Goal: Task Accomplishment & Management: Manage account settings

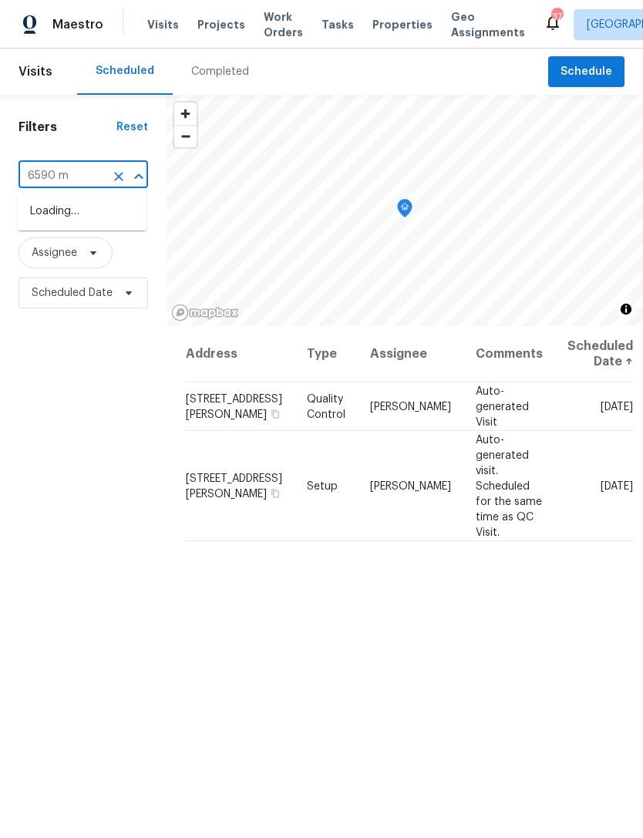
type input "6590 ma"
click at [103, 224] on li "[STREET_ADDRESS]" at bounding box center [82, 211] width 129 height 25
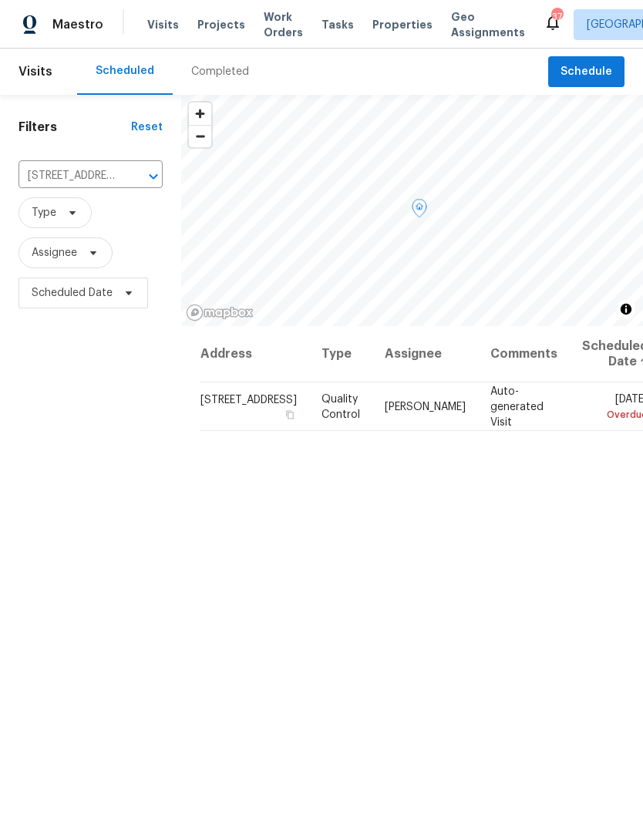
click at [0, 0] on icon at bounding box center [0, 0] width 0 height 0
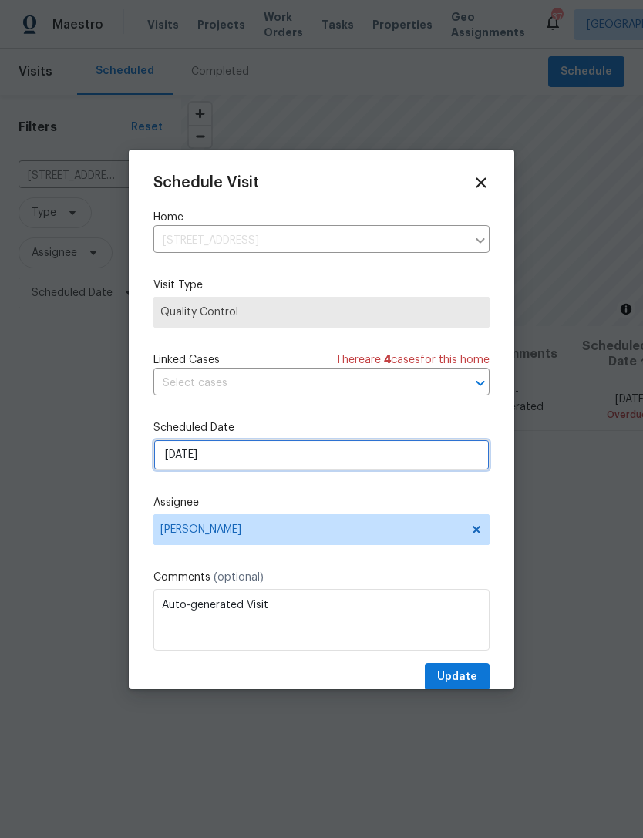
click at [326, 456] on input "9/19/2025" at bounding box center [321, 454] width 336 height 31
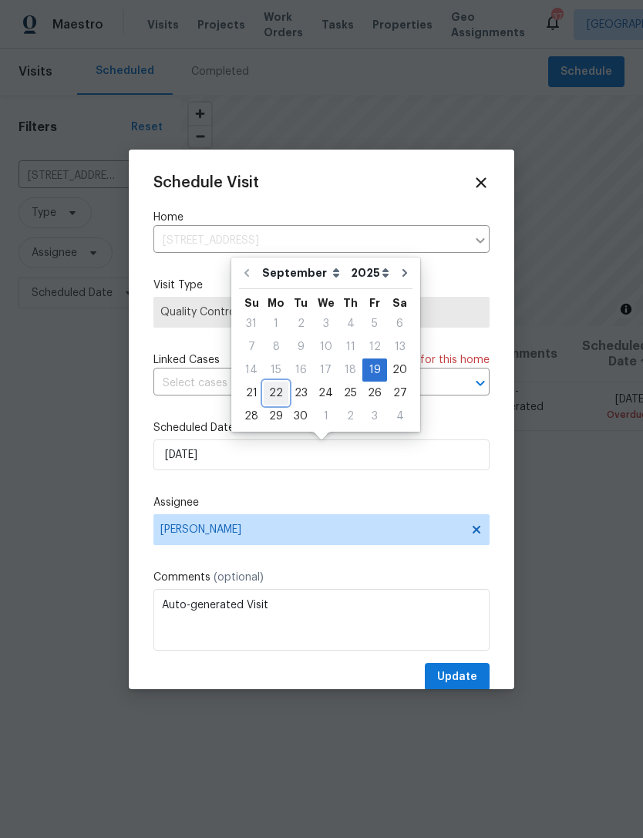
click at [276, 389] on div "22" at bounding box center [276, 393] width 25 height 22
type input "9/22/2025"
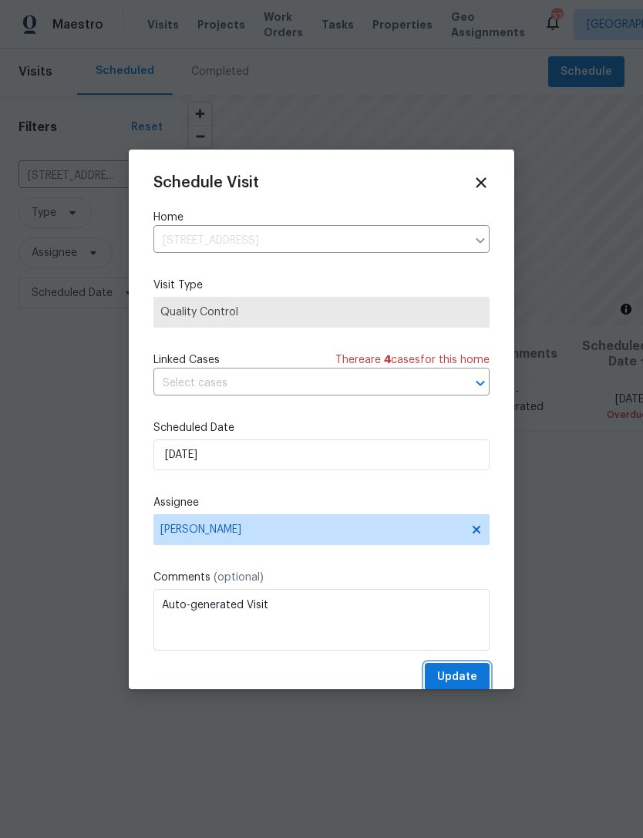
click at [459, 670] on button "Update" at bounding box center [457, 677] width 65 height 29
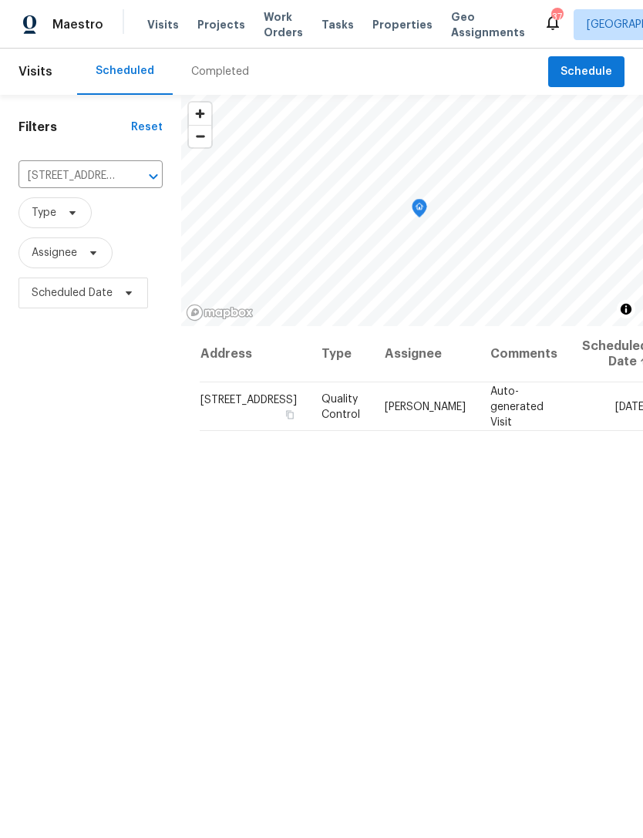
click at [80, 177] on input "6590 Manor Creek Dr, Douglasville, GA 30135" at bounding box center [68, 176] width 101 height 24
type input "7623"
click at [67, 222] on li "7623 McGillicuty Dr, Union City, GA 30291" at bounding box center [82, 211] width 129 height 25
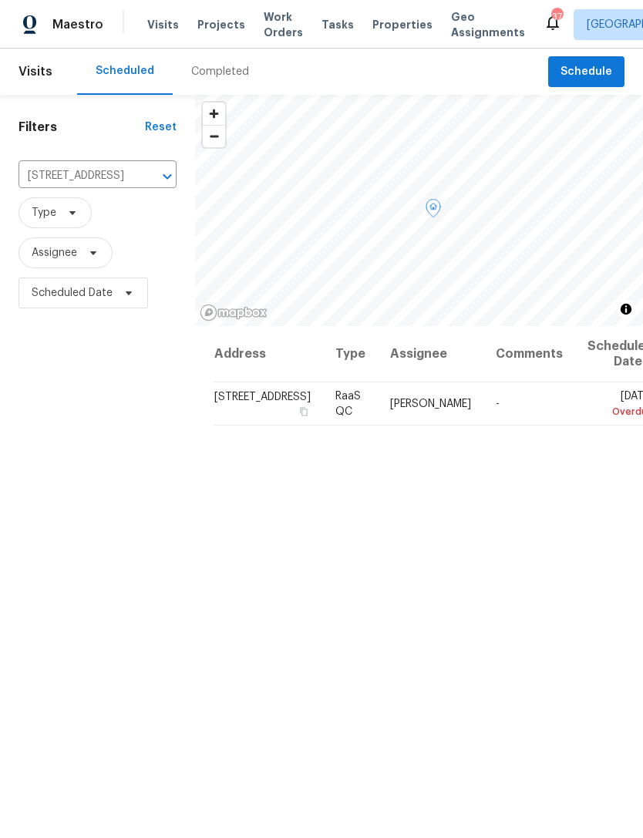
click at [0, 0] on icon at bounding box center [0, 0] width 0 height 0
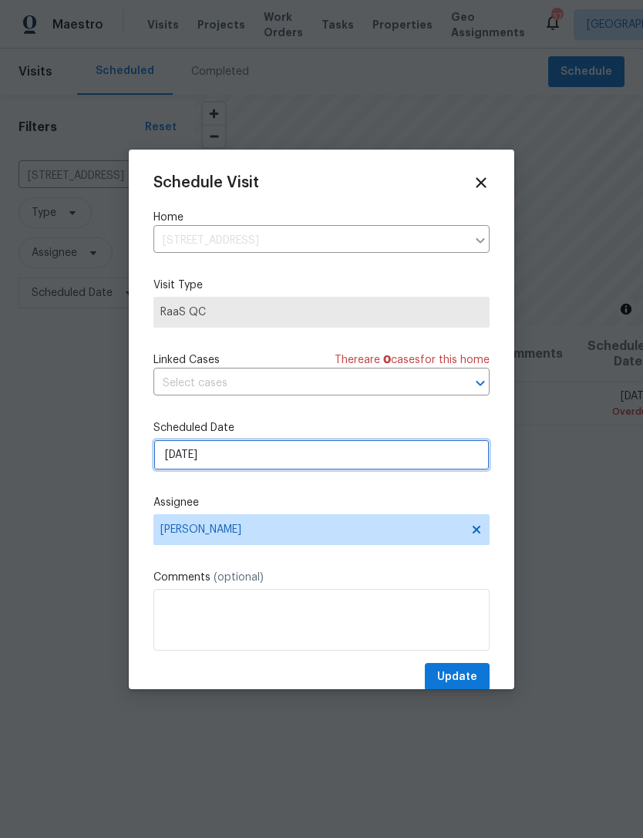
click at [367, 456] on input "[DATE]" at bounding box center [321, 454] width 336 height 31
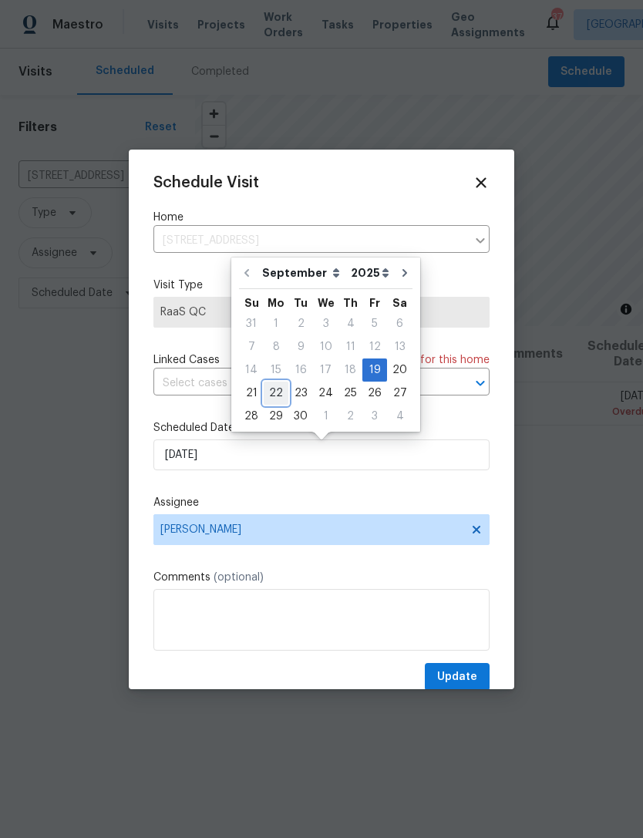
click at [274, 391] on div "22" at bounding box center [276, 393] width 25 height 22
type input "[DATE]"
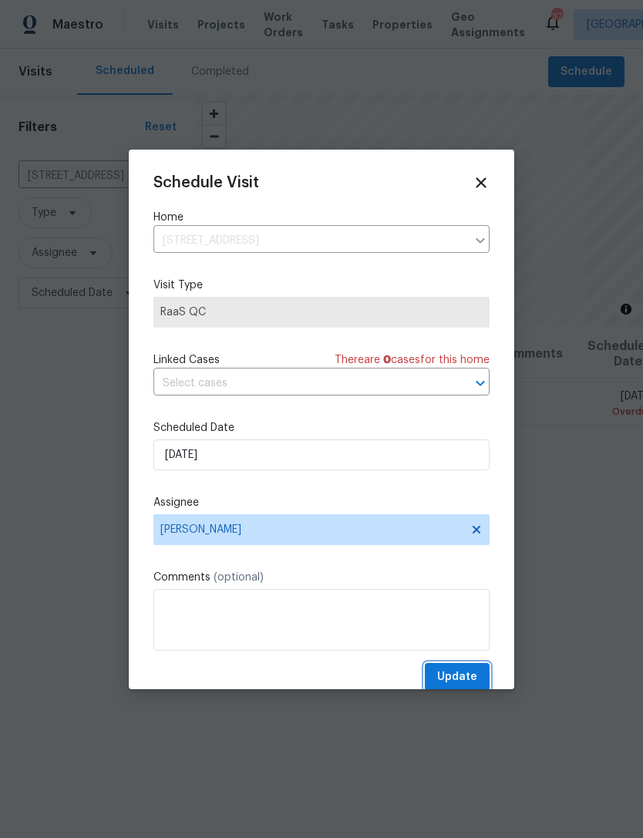
click at [457, 667] on button "Update" at bounding box center [457, 677] width 65 height 29
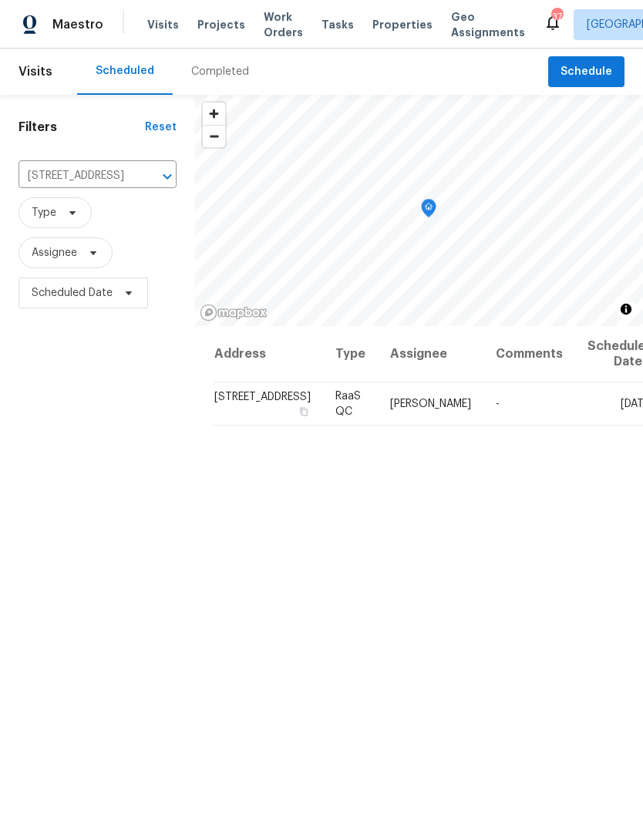
click at [99, 173] on input "7623 McGillicuty Dr, Union City, GA 30291" at bounding box center [75, 176] width 115 height 24
type input "44 fe"
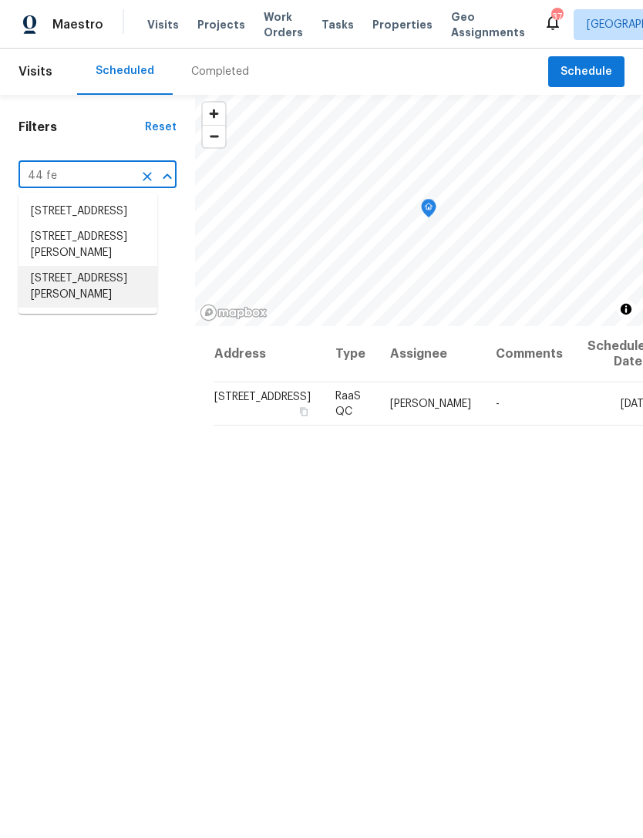
click at [110, 308] on li "44 Fendley Trce, Newnan, GA 30263" at bounding box center [87, 287] width 139 height 42
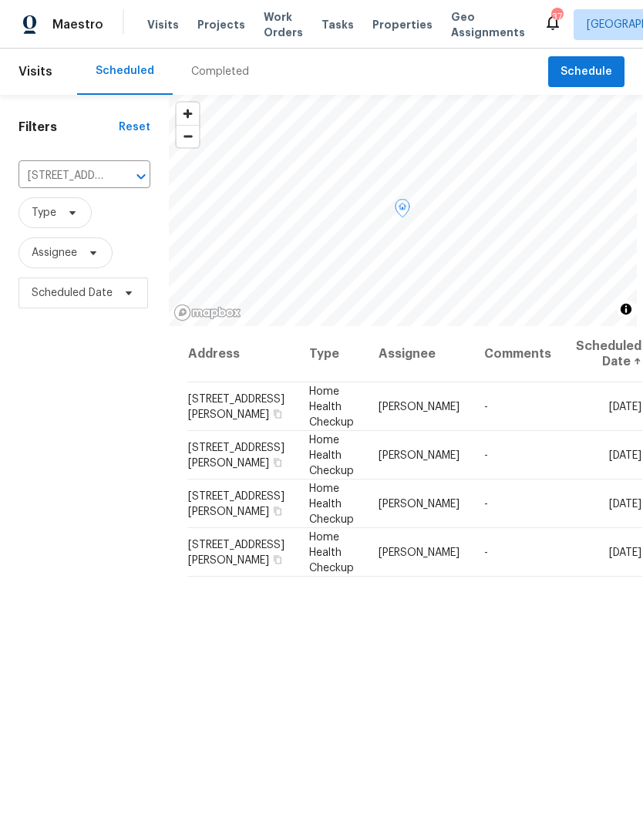
click at [0, 0] on icon at bounding box center [0, 0] width 0 height 0
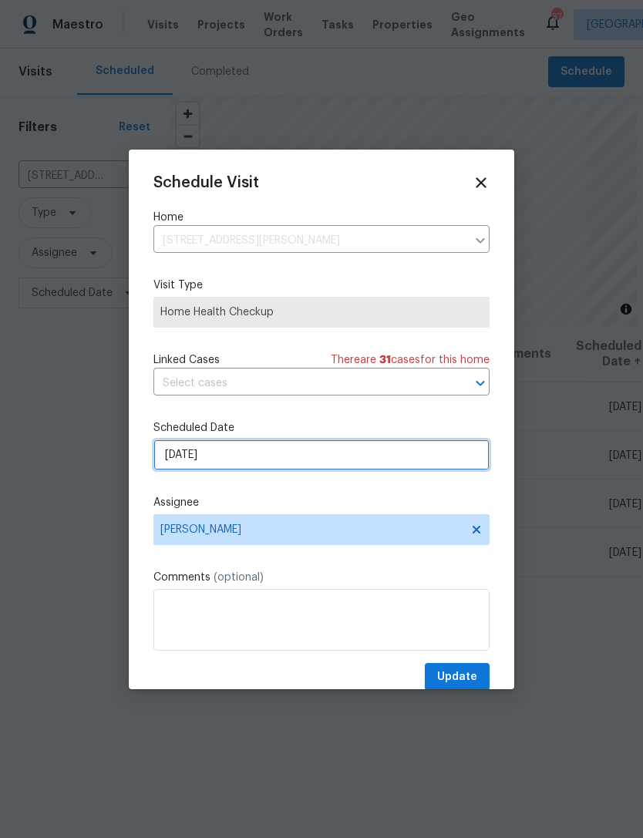
click at [284, 458] on input "9/21/2025" at bounding box center [321, 454] width 336 height 31
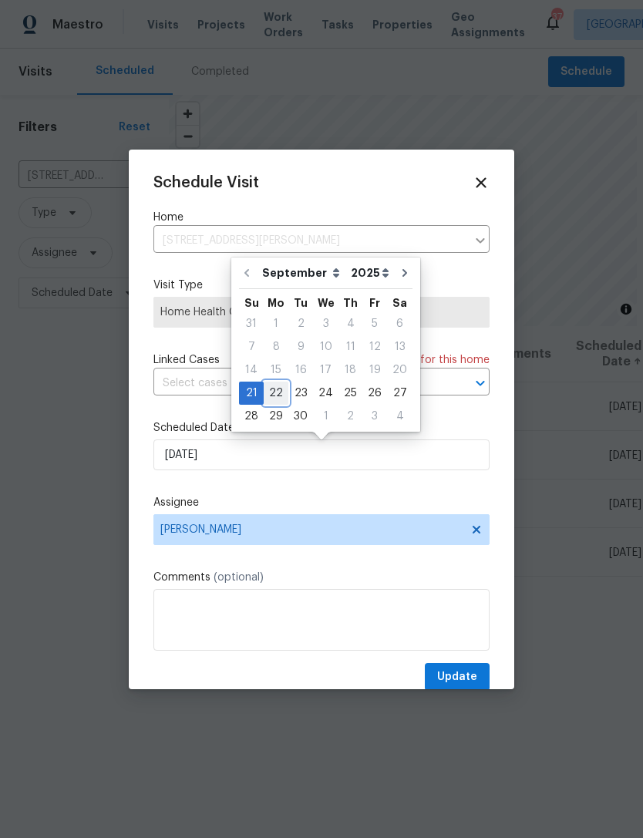
click at [272, 399] on div "22" at bounding box center [276, 393] width 25 height 22
type input "9/22/2025"
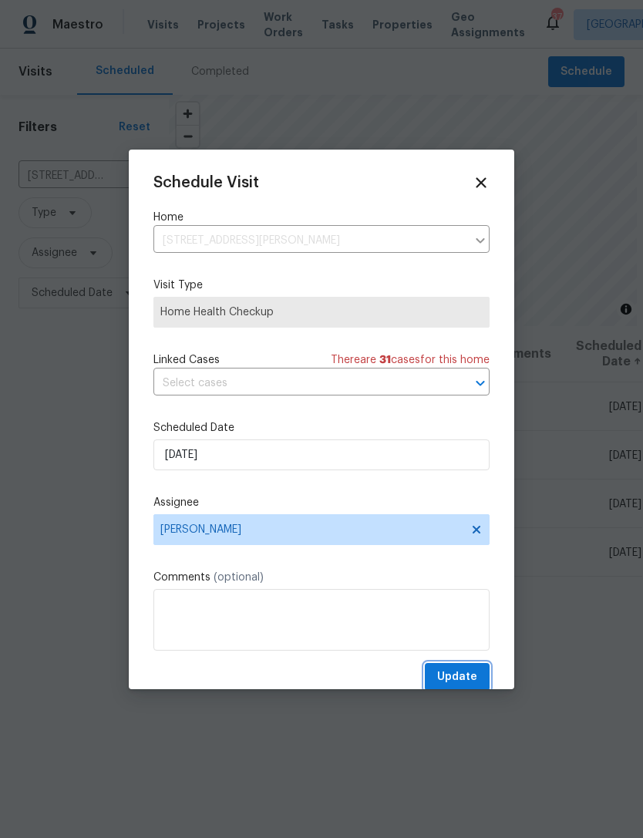
click at [451, 673] on span "Update" at bounding box center [457, 677] width 40 height 19
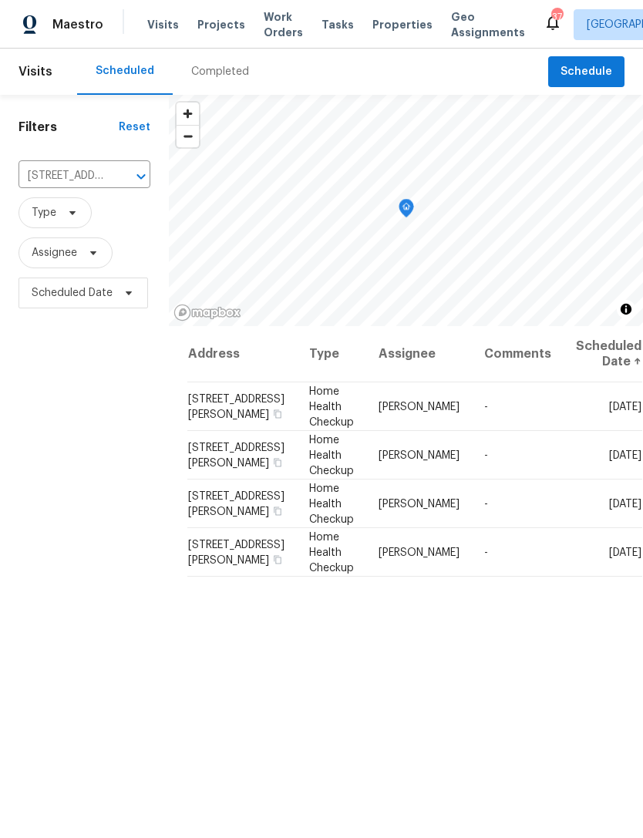
click at [79, 177] on input "44 Fendley Trce, Newnan, GA 30263" at bounding box center [62, 176] width 89 height 24
type input "545 z"
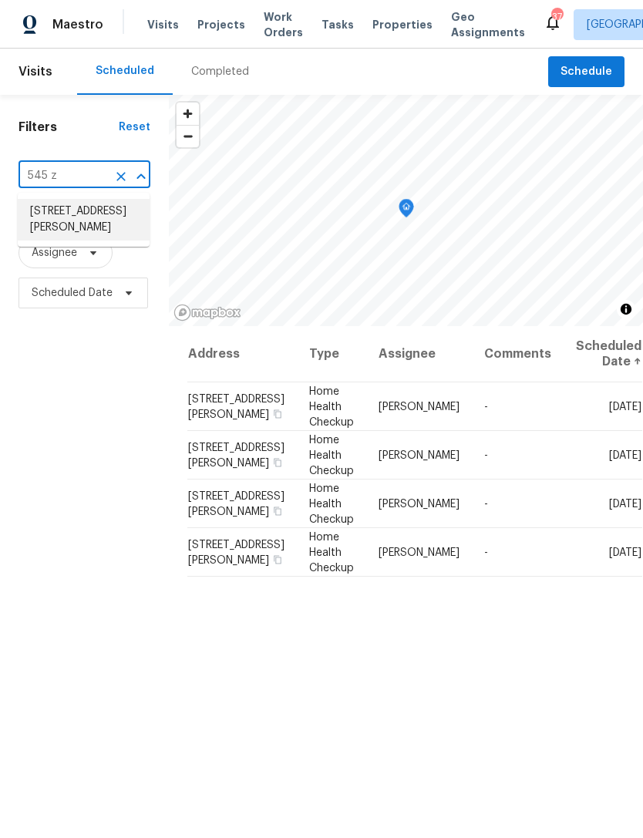
click at [106, 219] on li "545 Zoie Ln, Palmetto, GA 30268" at bounding box center [84, 220] width 132 height 42
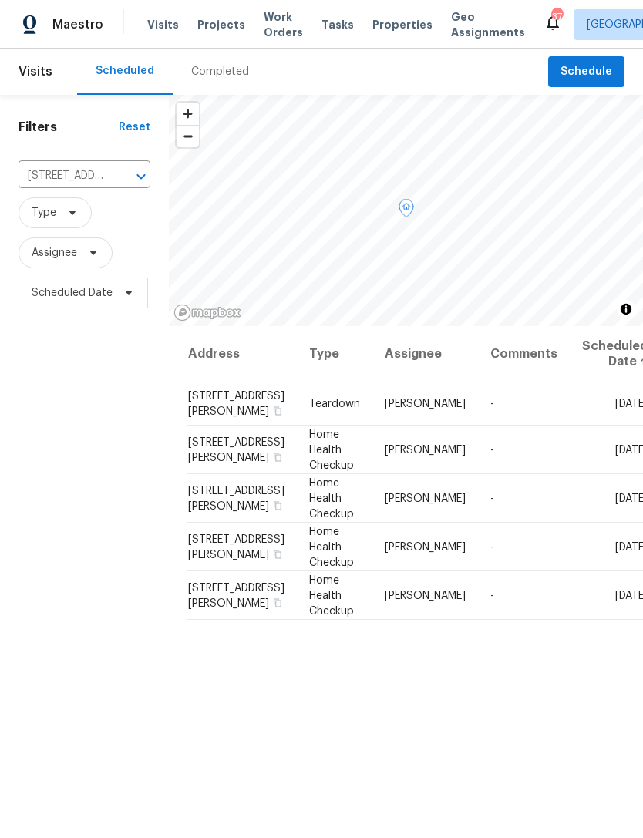
click at [0, 0] on icon at bounding box center [0, 0] width 0 height 0
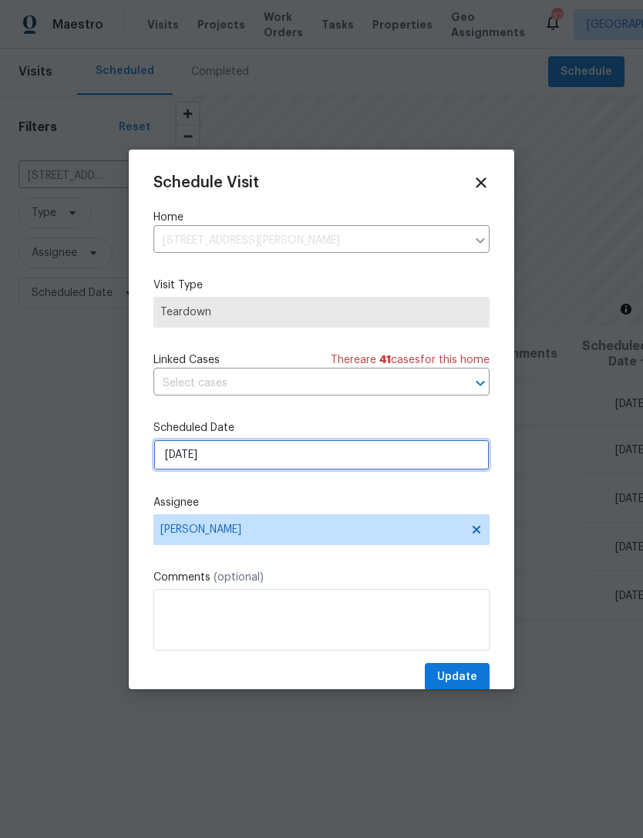
click at [249, 458] on input "9/21/2025" at bounding box center [321, 454] width 336 height 31
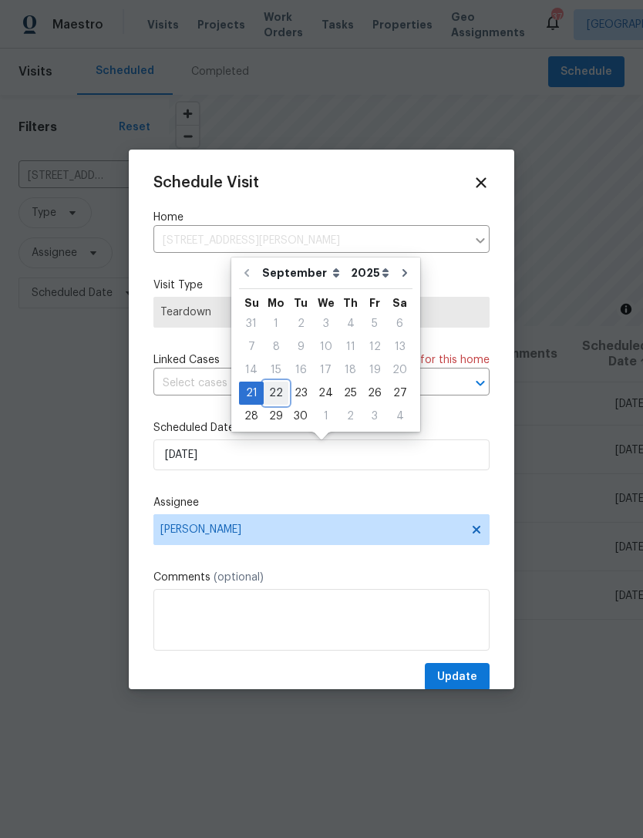
click at [284, 391] on div "22" at bounding box center [276, 393] width 25 height 22
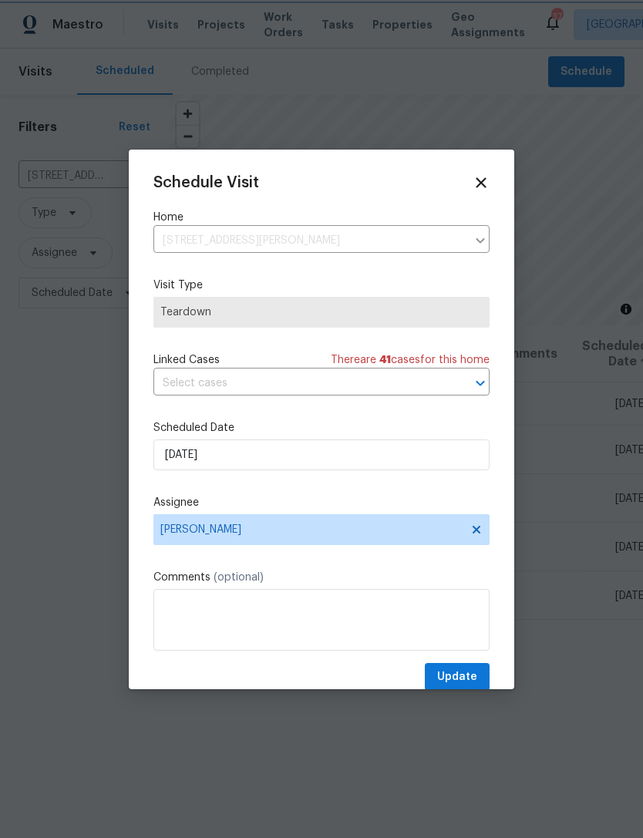
type input "9/22/2025"
click at [460, 671] on span "Update" at bounding box center [457, 677] width 40 height 19
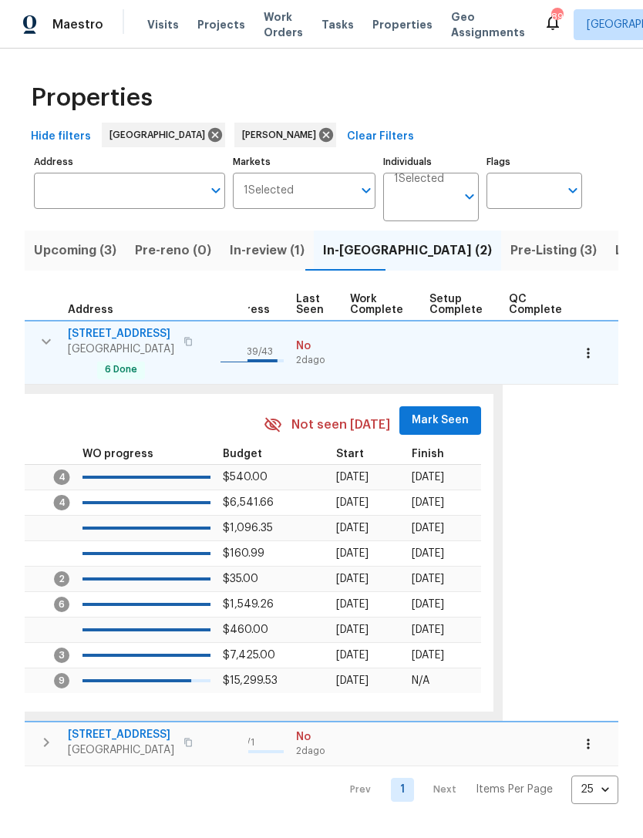
scroll to position [0, 734]
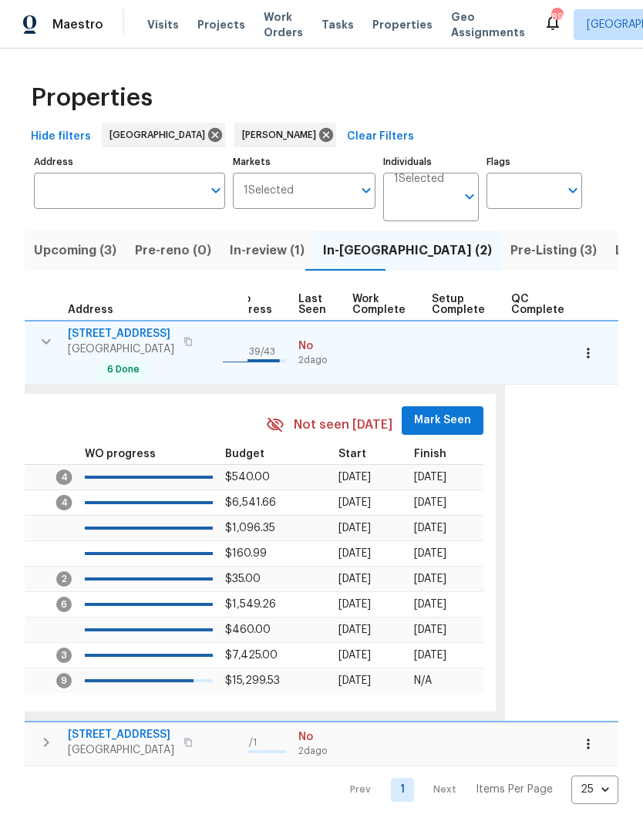
click at [426, 425] on span "Mark Seen" at bounding box center [442, 420] width 57 height 19
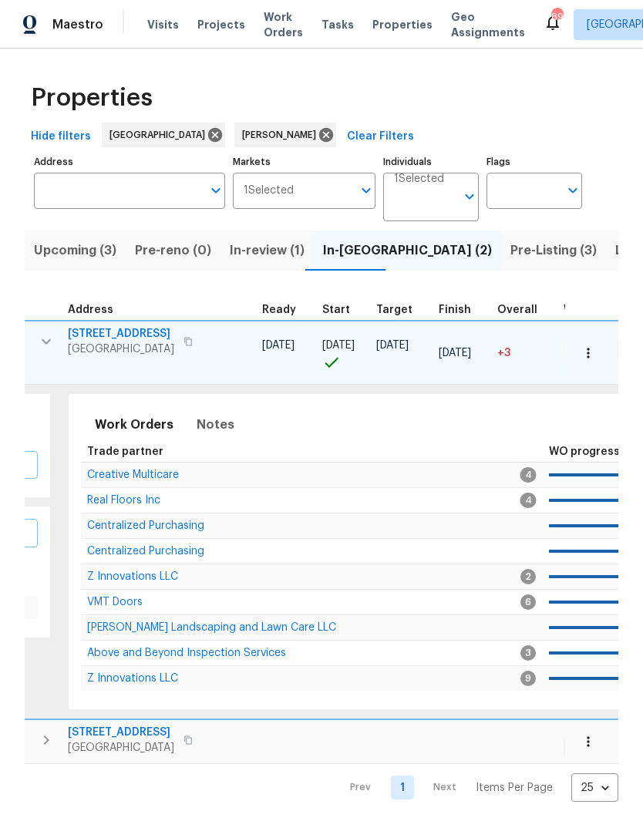
scroll to position [0, 109]
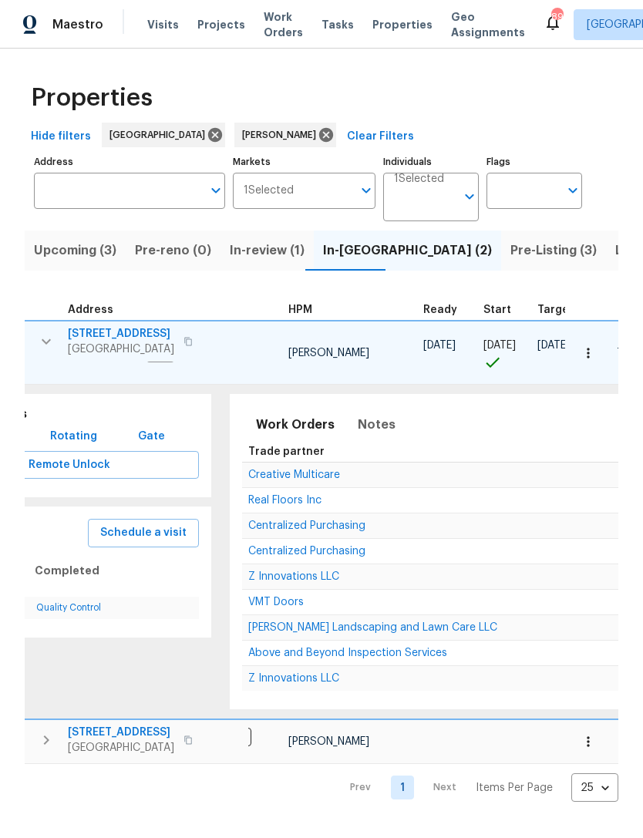
click at [298, 577] on span "Z Innovations LLC" at bounding box center [293, 576] width 91 height 11
click at [140, 203] on input "Address" at bounding box center [118, 191] width 168 height 36
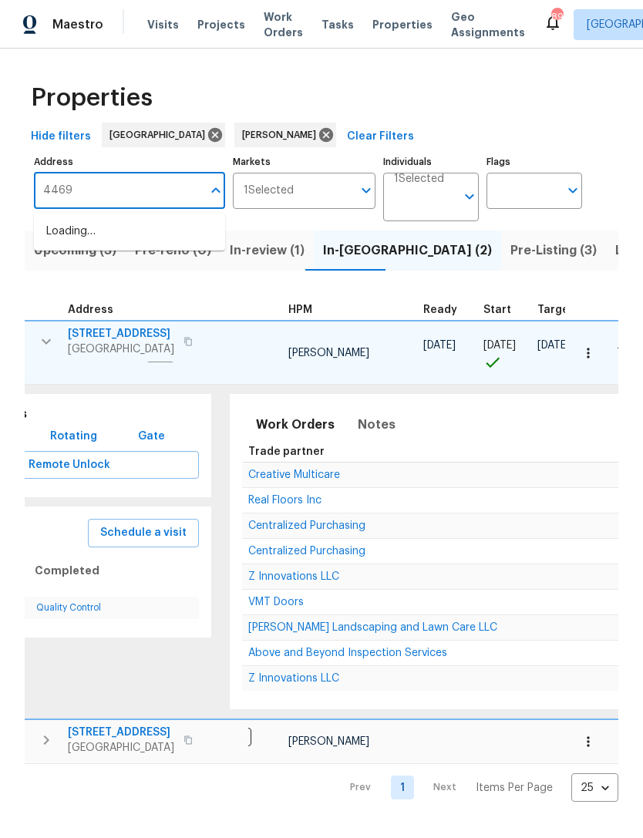
type input "4469"
click at [180, 231] on li "4469 White Hill Pl Douglasville GA 30135" at bounding box center [129, 240] width 191 height 42
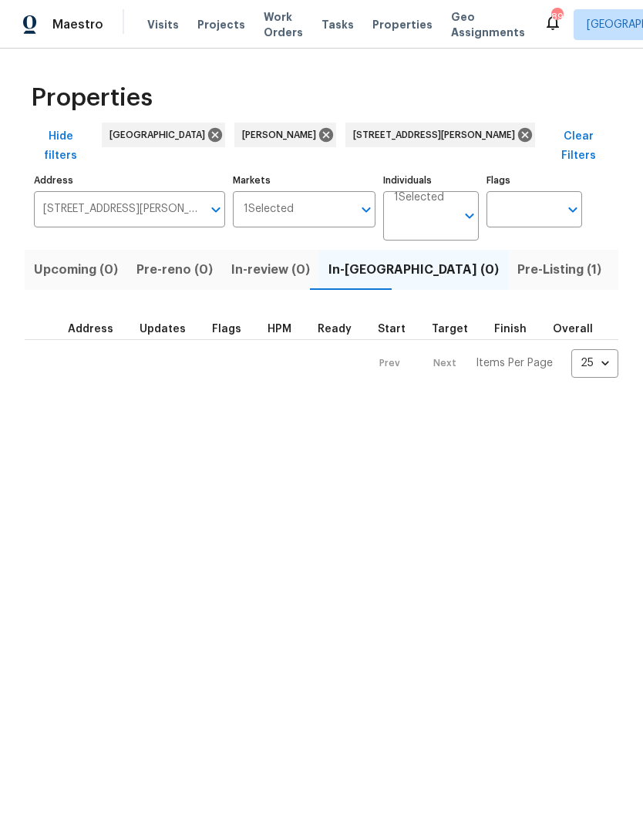
click at [517, 259] on span "Pre-Listing (1)" at bounding box center [559, 270] width 84 height 22
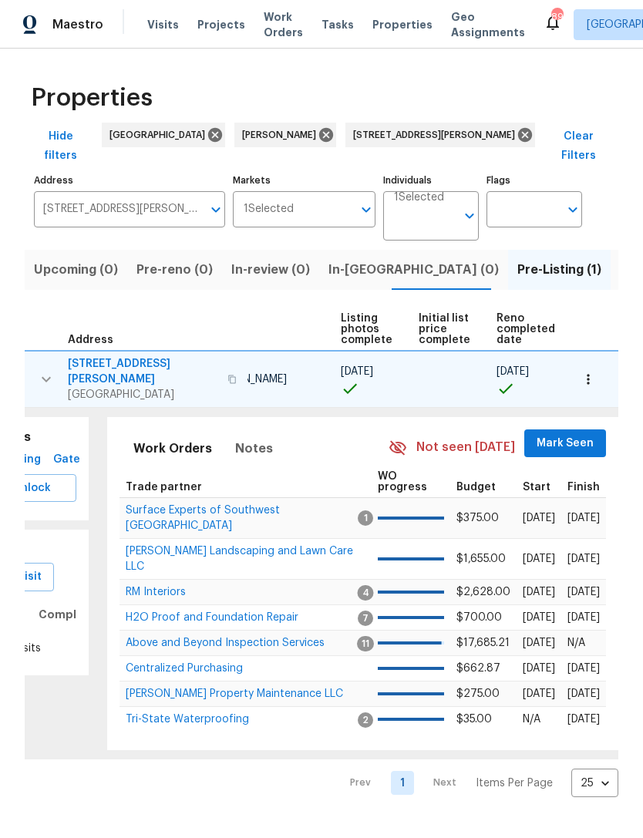
click at [557, 434] on span "Mark Seen" at bounding box center [564, 443] width 57 height 19
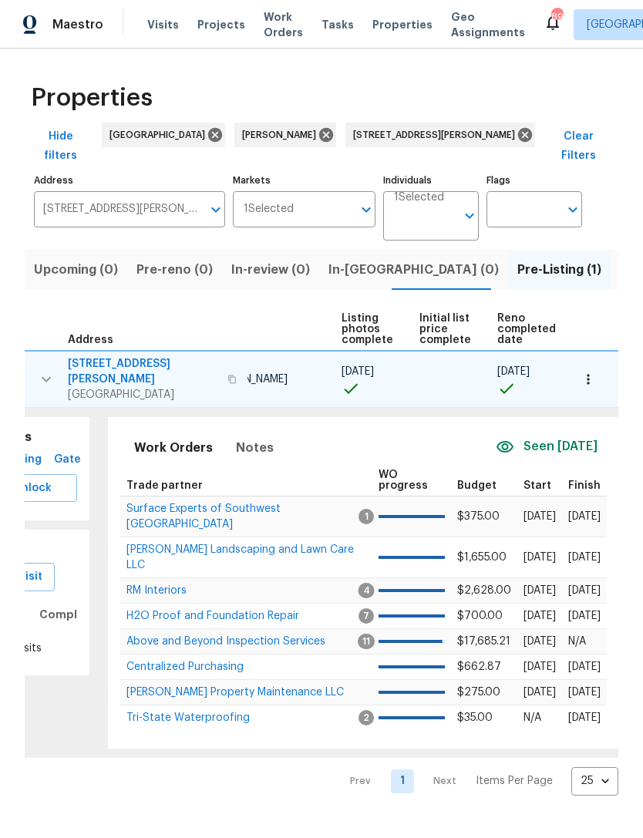
click at [214, 503] on span "Surface Experts of Southwest Atlanta" at bounding box center [203, 516] width 154 height 26
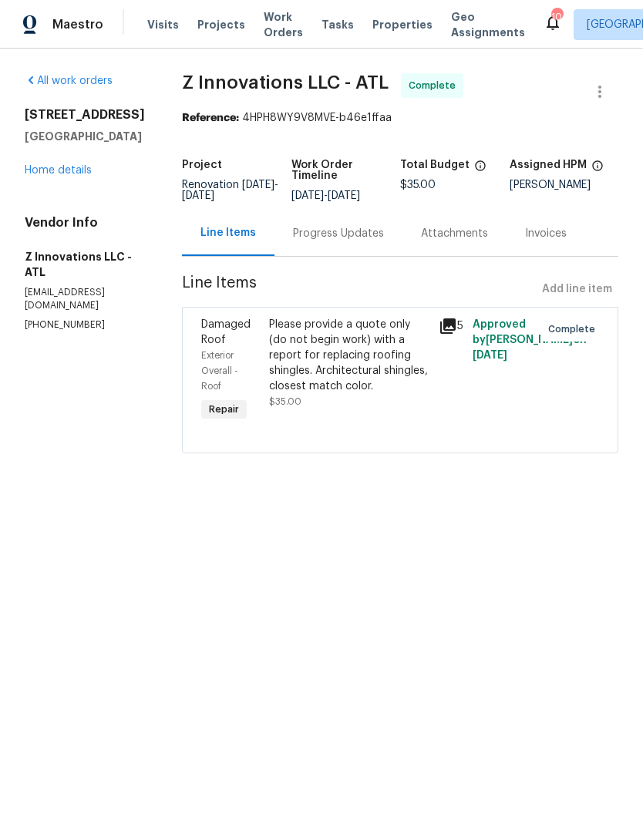
click at [66, 176] on link "Home details" at bounding box center [58, 170] width 67 height 11
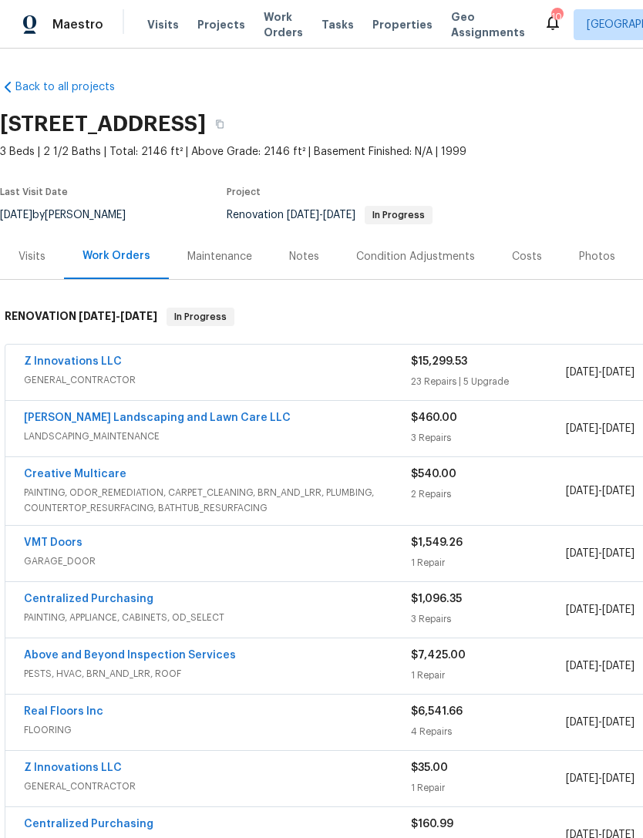
click at [72, 365] on link "Z Innovations LLC" at bounding box center [73, 361] width 98 height 11
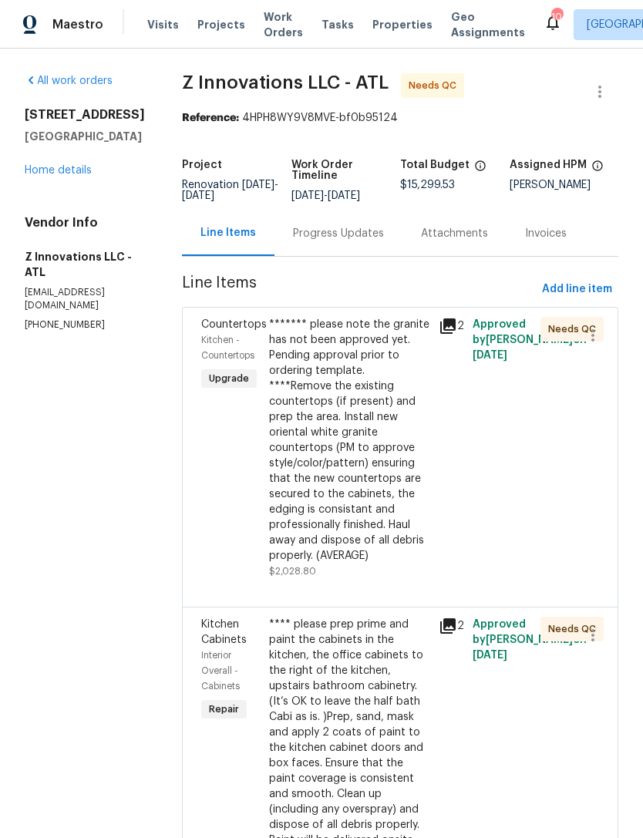
click at [337, 227] on div "Progress Updates" at bounding box center [338, 233] width 91 height 15
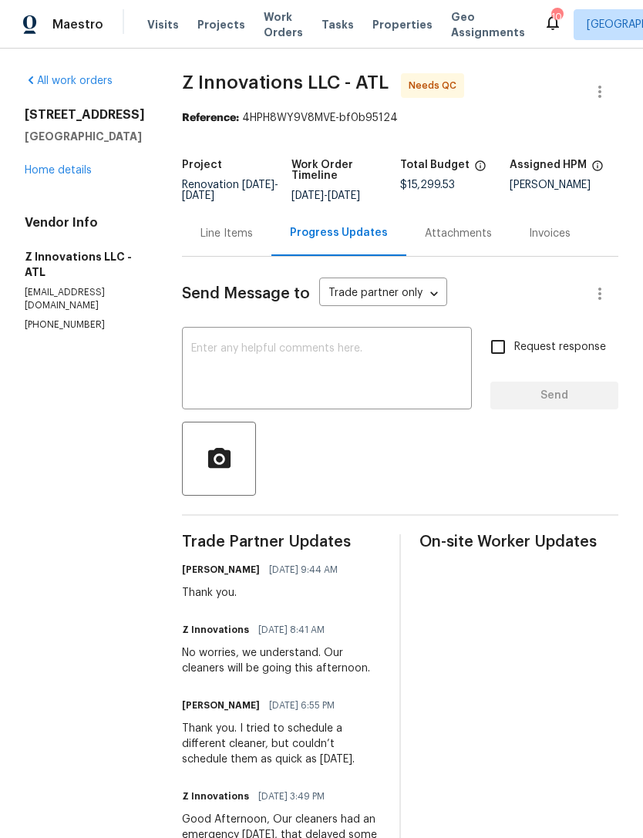
click at [58, 176] on link "Home details" at bounding box center [58, 170] width 67 height 11
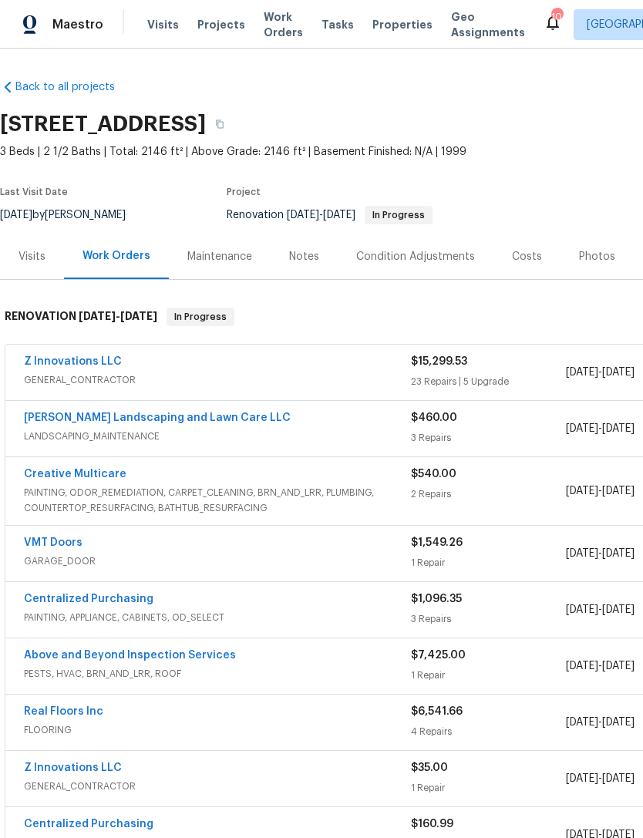
click at [72, 361] on link "Z Innovations LLC" at bounding box center [73, 361] width 98 height 11
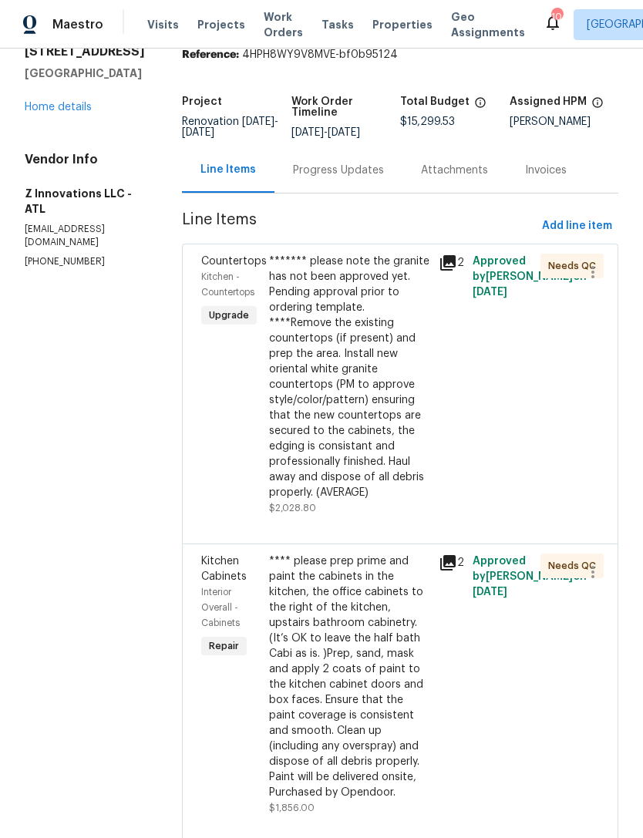
scroll to position [68, 0]
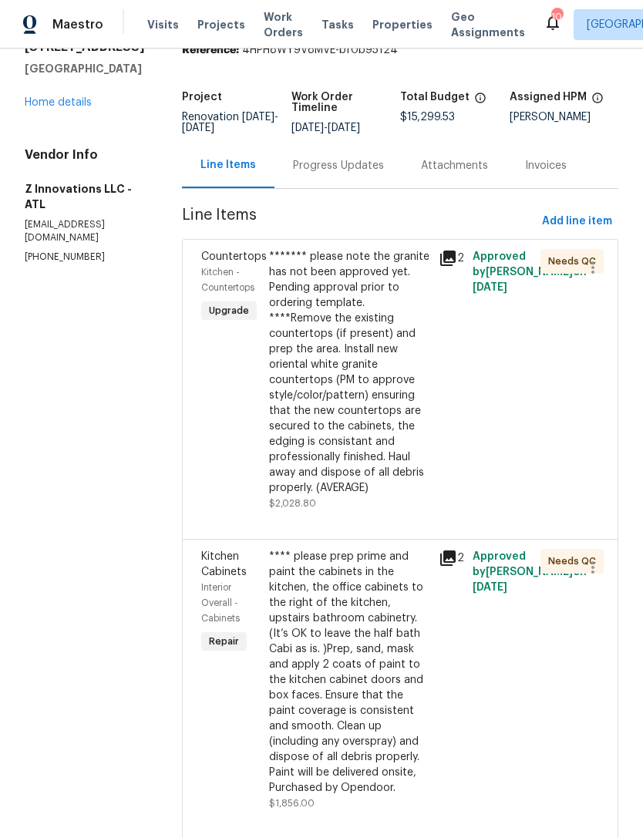
click at [362, 428] on div "******* please note the granite has not been approved yet. Pending approval pri…" at bounding box center [349, 372] width 160 height 247
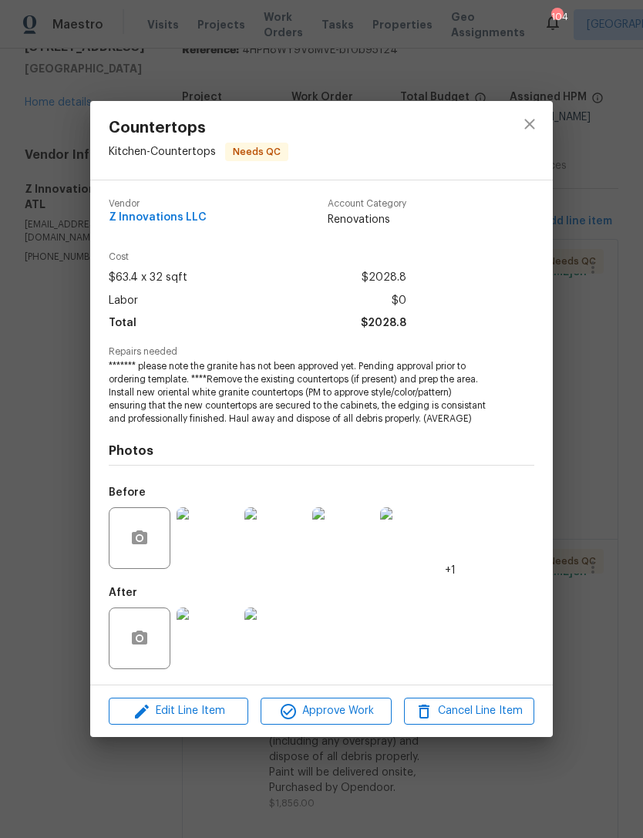
click at [207, 658] on img at bounding box center [208, 638] width 62 height 62
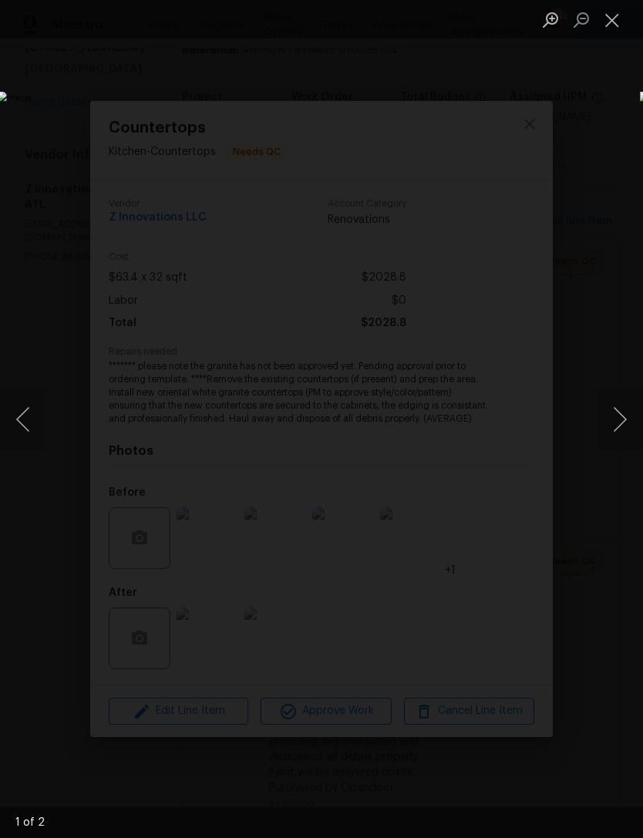
click at [608, 419] on button "Next image" at bounding box center [620, 419] width 46 height 62
click at [617, 409] on button "Next image" at bounding box center [620, 419] width 46 height 62
click at [621, 408] on button "Next image" at bounding box center [620, 419] width 46 height 62
click at [617, 411] on button "Next image" at bounding box center [620, 419] width 46 height 62
click at [609, 421] on button "Next image" at bounding box center [620, 419] width 46 height 62
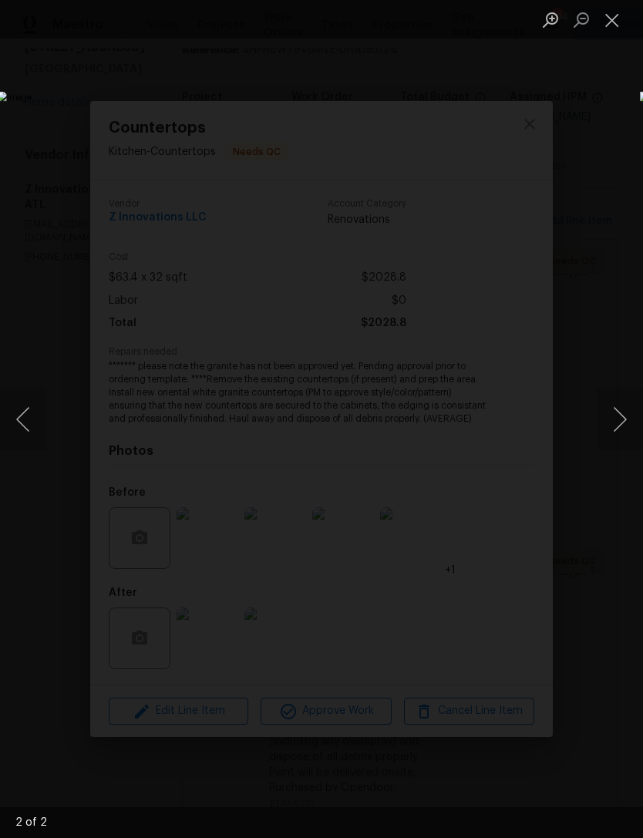
click at [612, 419] on button "Next image" at bounding box center [620, 419] width 46 height 62
click at [616, 418] on button "Next image" at bounding box center [620, 419] width 46 height 62
click at [614, 12] on button "Close lightbox" at bounding box center [612, 19] width 31 height 27
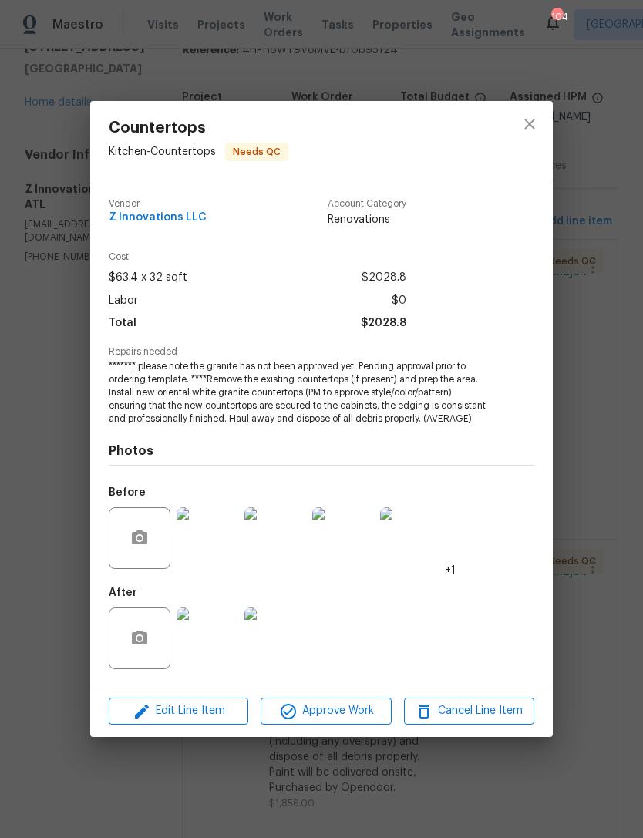
click at [602, 427] on div "Countertops Kitchen - Countertops Needs QC Vendor Z Innovations LLC Account Cat…" at bounding box center [321, 419] width 643 height 838
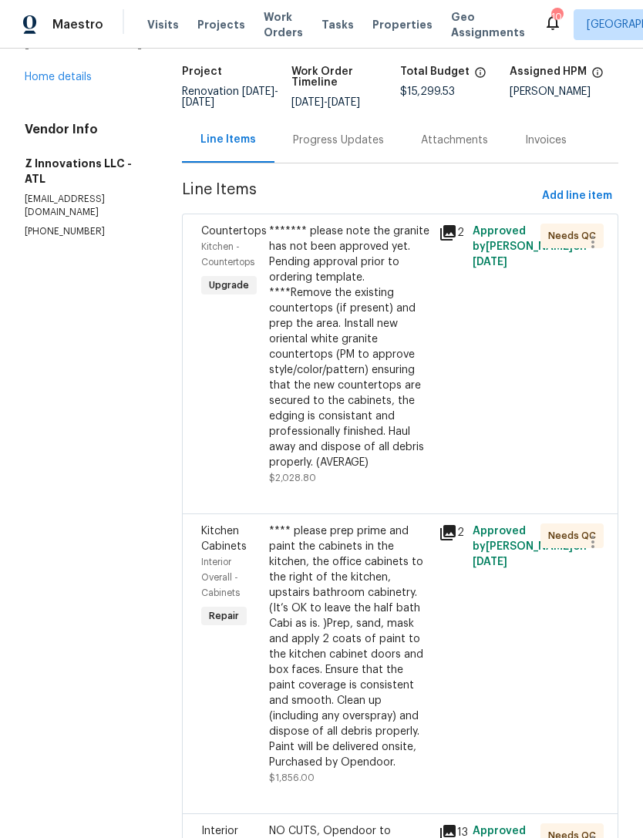
scroll to position [94, 0]
click at [73, 82] on link "Home details" at bounding box center [58, 76] width 67 height 11
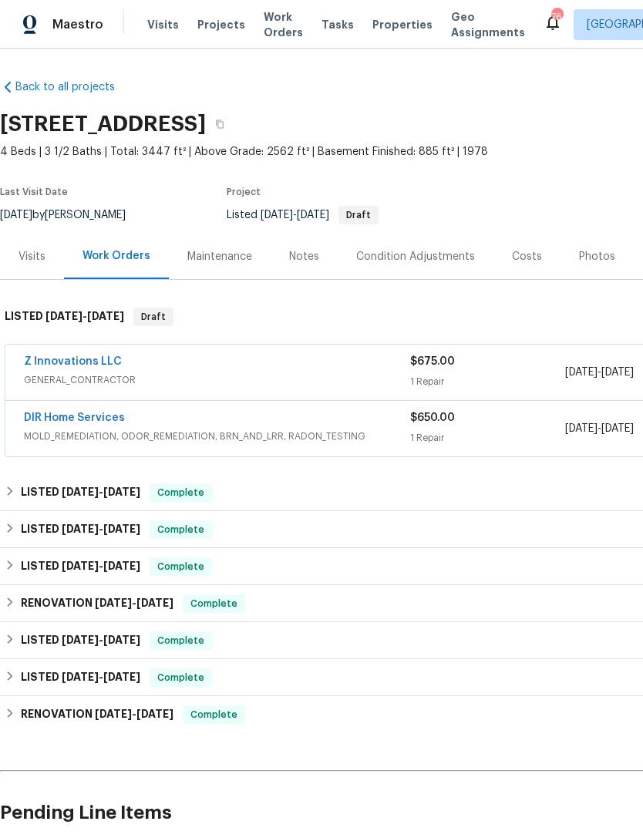
click at [80, 362] on link "Z Innovations LLC" at bounding box center [73, 361] width 98 height 11
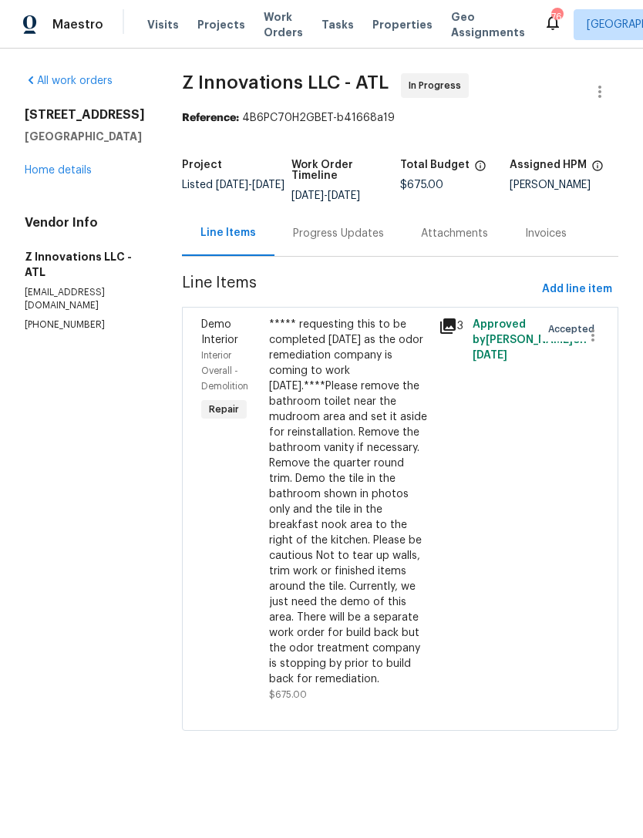
click at [352, 239] on div "Progress Updates" at bounding box center [338, 233] width 91 height 15
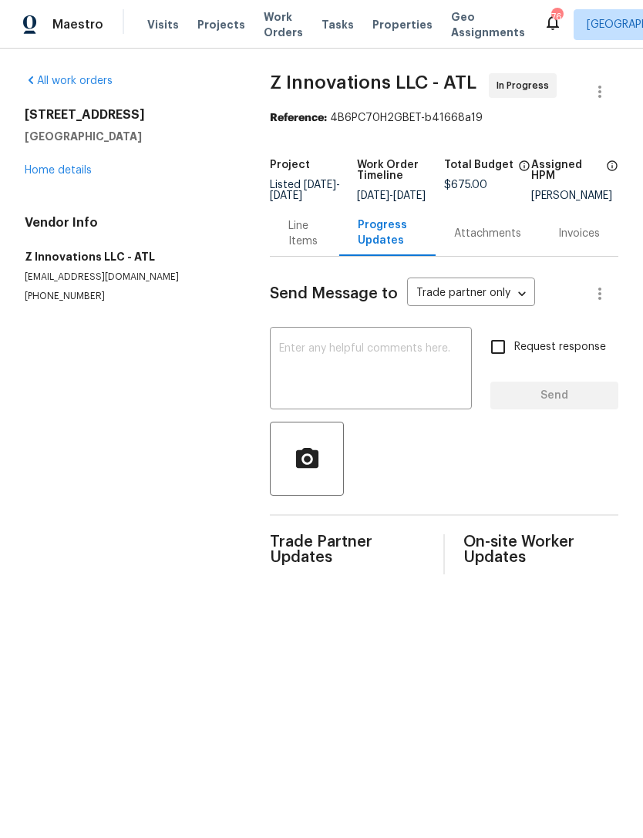
click at [385, 364] on textarea at bounding box center [370, 370] width 183 height 54
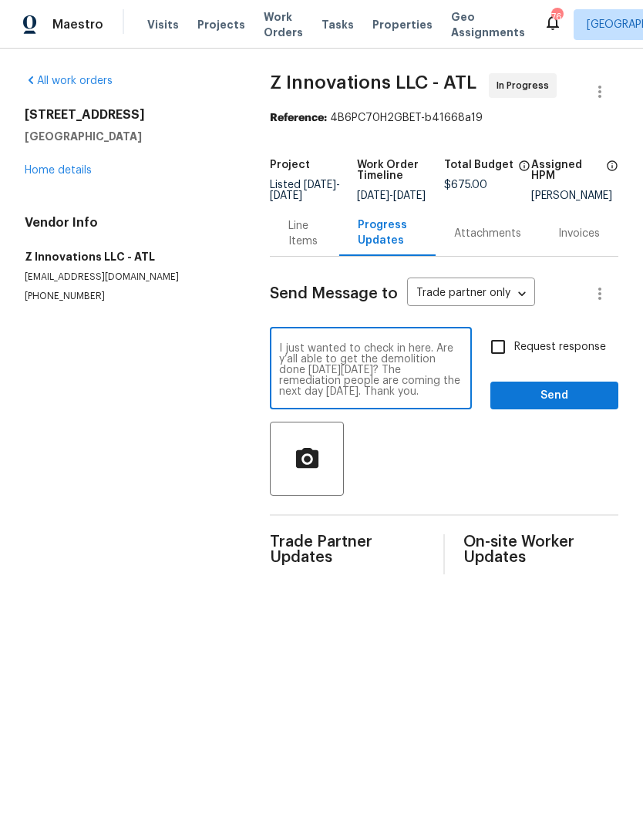
type textarea "I just wanted to check in here. Are y’all able to get the demolition done on Mo…"
click at [496, 361] on input "Request response" at bounding box center [498, 347] width 32 height 32
checkbox input "true"
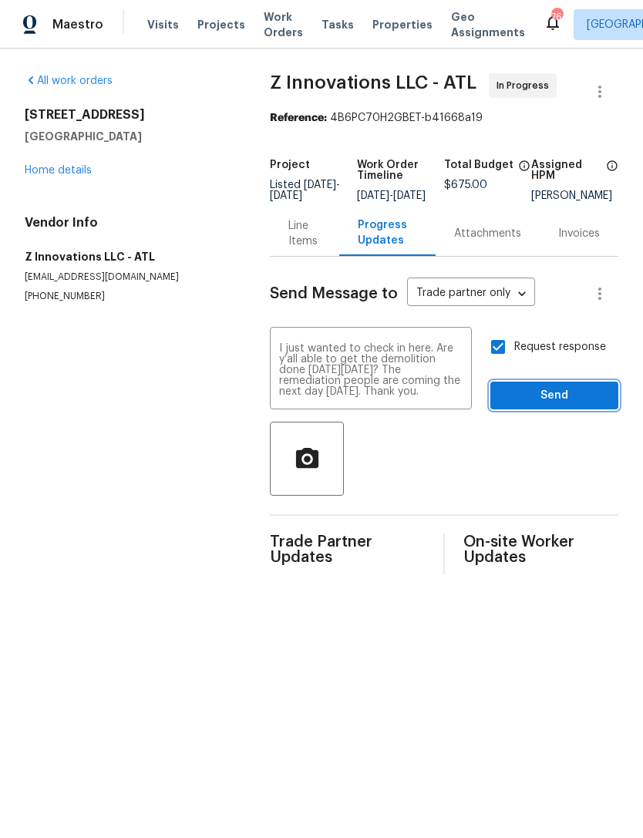
click at [548, 405] on span "Send" at bounding box center [554, 395] width 103 height 19
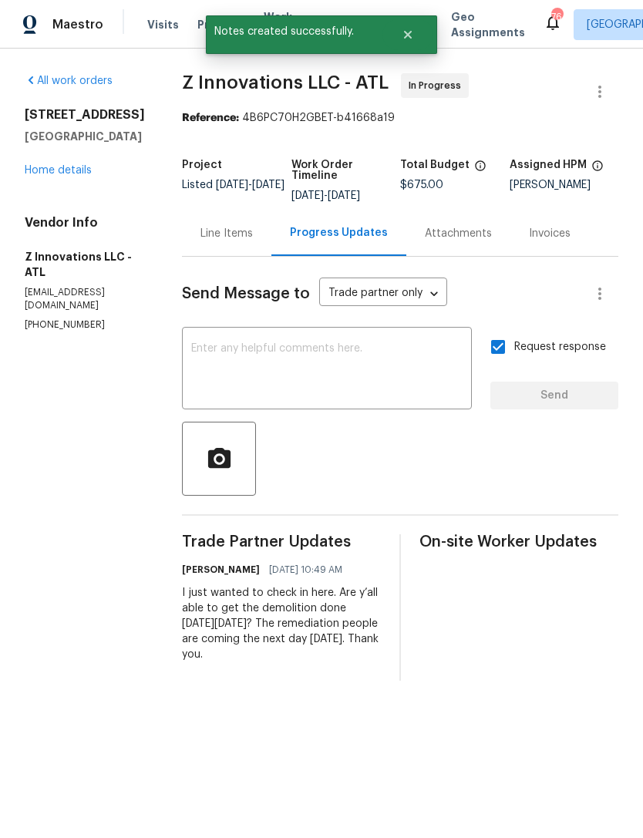
click at [65, 176] on link "Home details" at bounding box center [58, 170] width 67 height 11
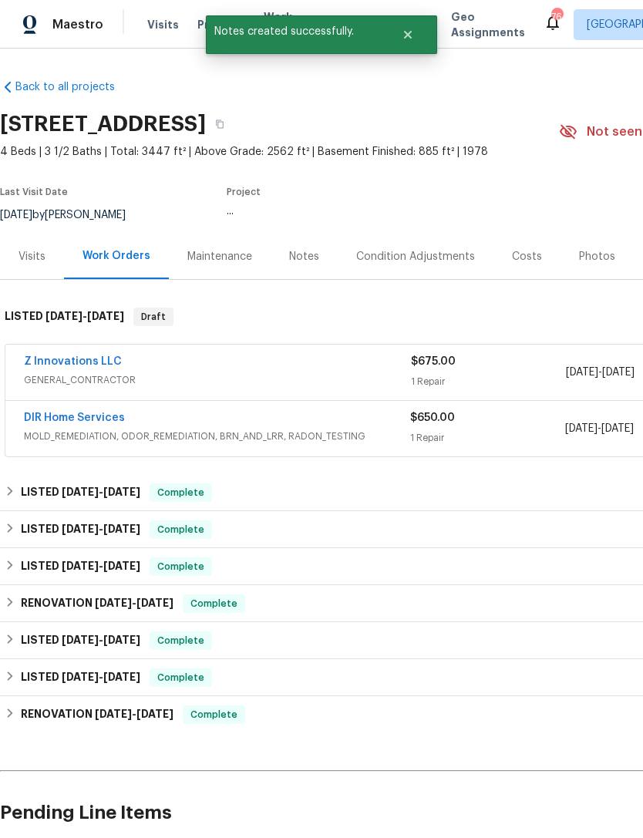
click at [313, 255] on div "Notes" at bounding box center [304, 256] width 30 height 15
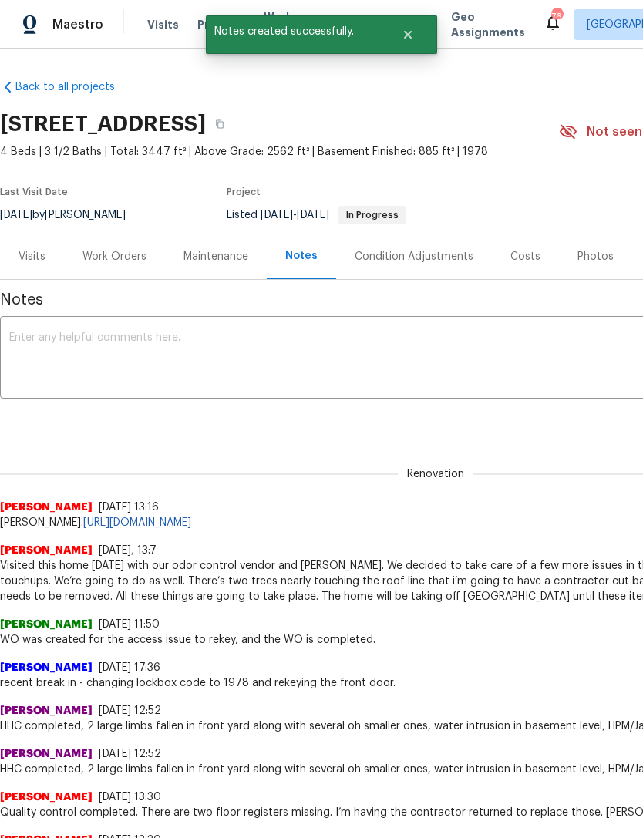
click at [295, 345] on textarea at bounding box center [435, 359] width 853 height 54
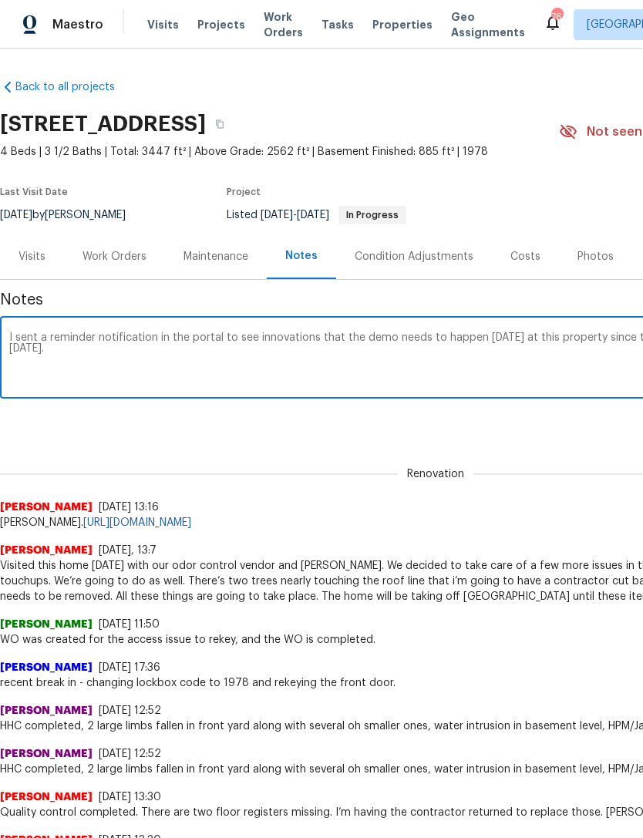
click at [240, 332] on textarea "I sent a reminder notification in the portal to see innovations that the demo n…" at bounding box center [435, 359] width 853 height 54
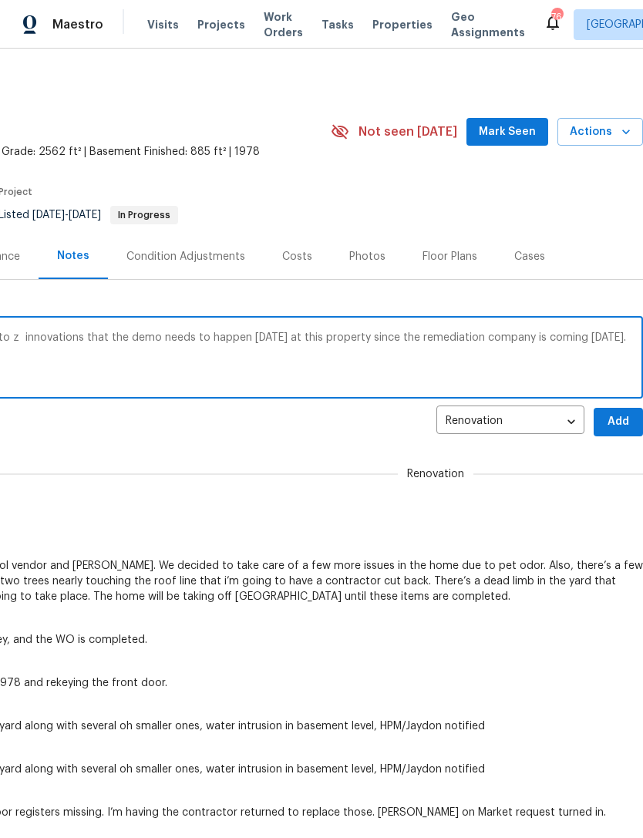
scroll to position [0, 228]
type textarea "I sent a reminder notification in the portal to z innovations that the demo nee…"
click at [617, 423] on span "Add" at bounding box center [618, 421] width 25 height 19
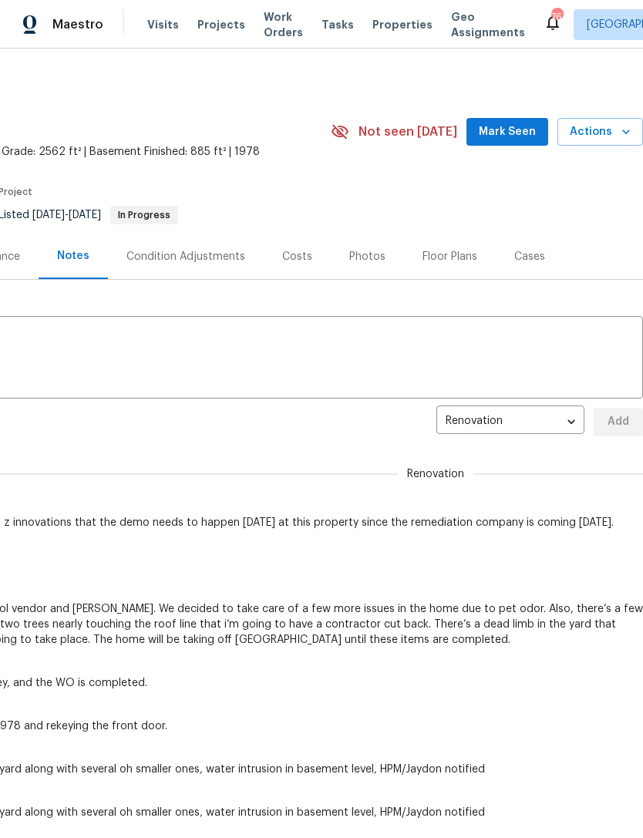
click at [518, 132] on span "Mark Seen" at bounding box center [507, 132] width 57 height 19
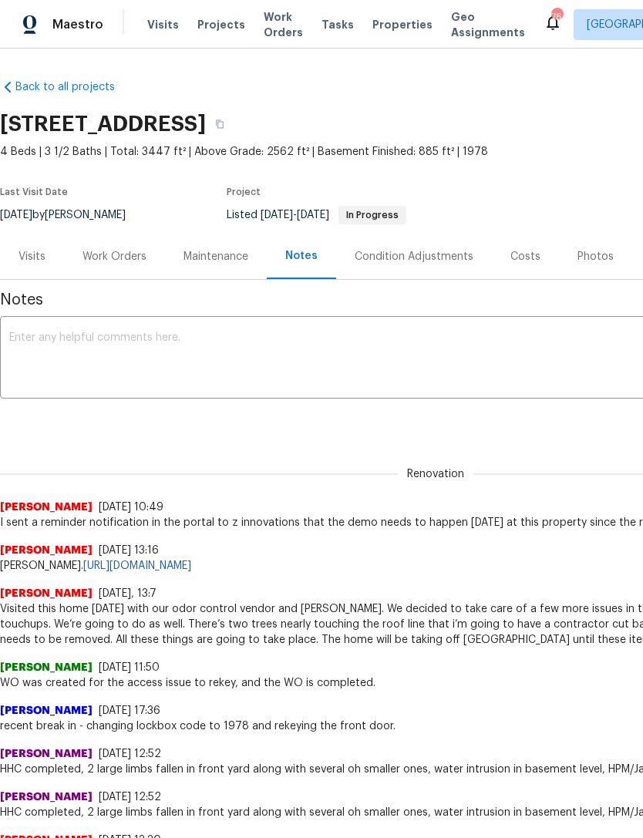
scroll to position [0, 0]
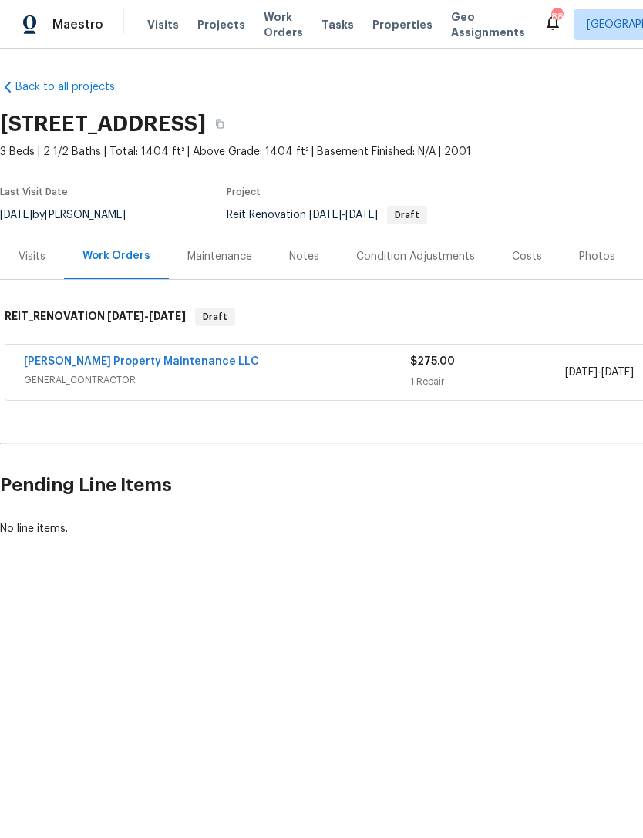
click at [133, 365] on link "[PERSON_NAME] Property Maintenance LLC" at bounding box center [141, 361] width 235 height 11
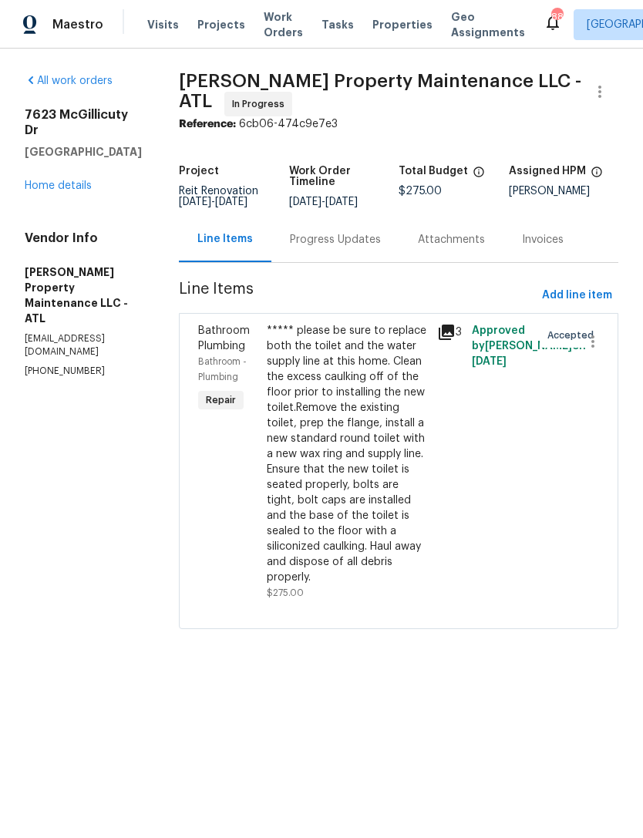
click at [353, 477] on div "***** please be sure to replace both the toilet and the water supply line at th…" at bounding box center [348, 454] width 162 height 262
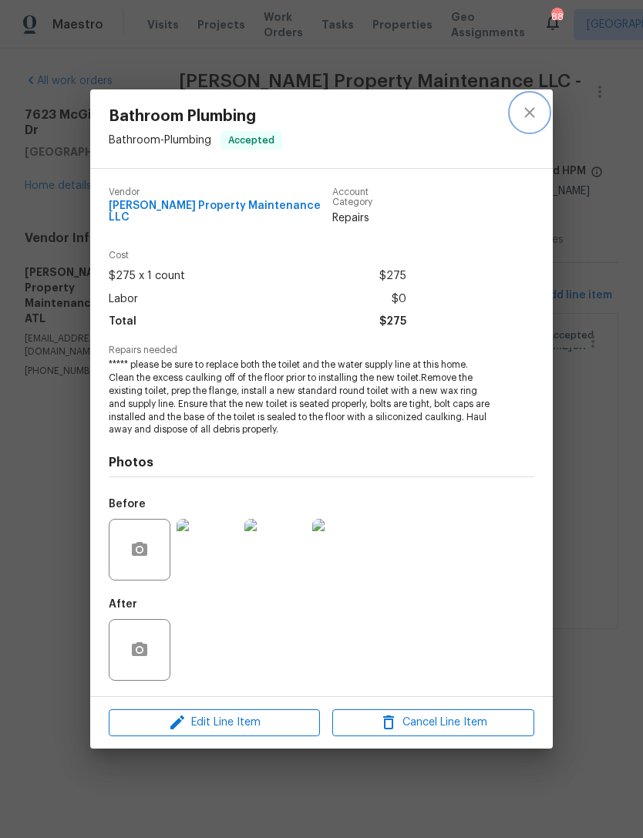
click at [522, 119] on icon "close" at bounding box center [529, 112] width 18 height 18
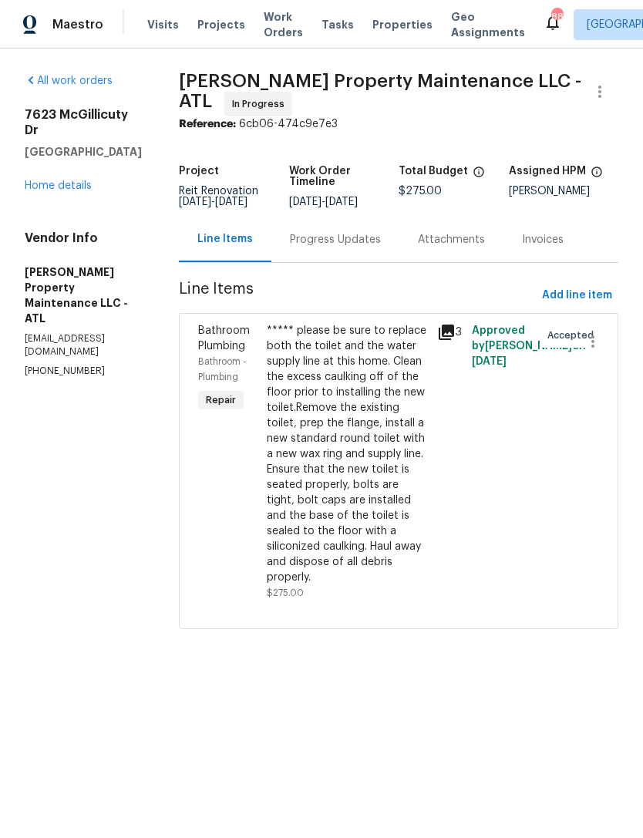
click at [352, 247] on div "Progress Updates" at bounding box center [335, 239] width 91 height 15
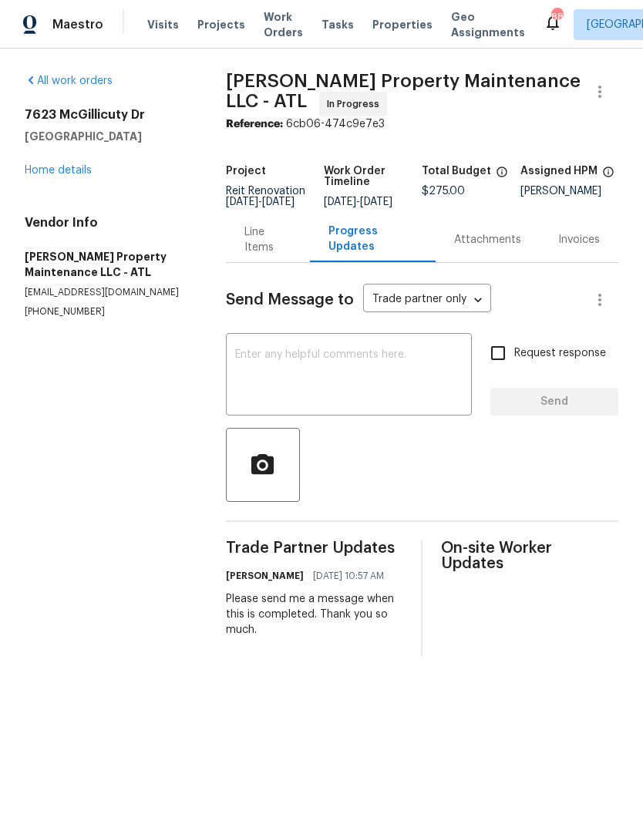
click at [66, 173] on link "Home details" at bounding box center [58, 170] width 67 height 11
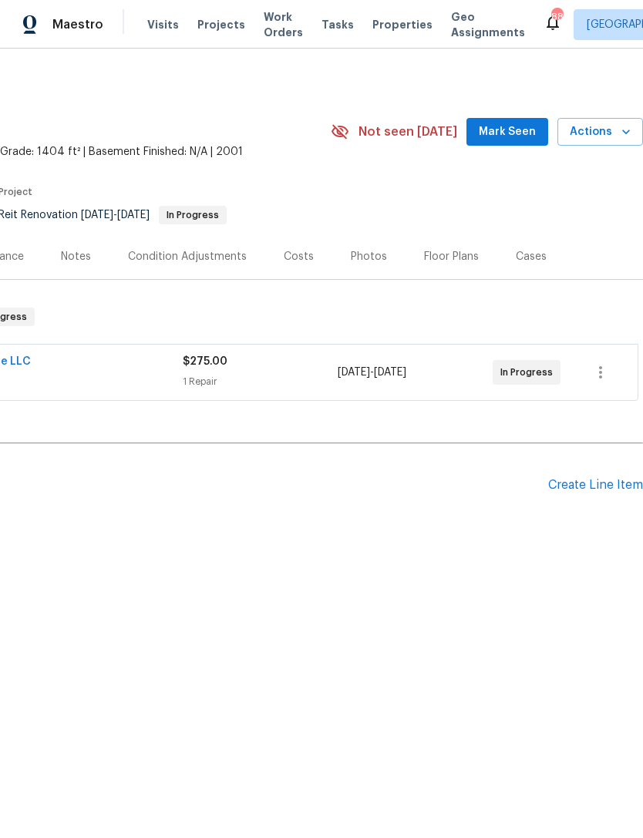
click at [498, 140] on span "Mark Seen" at bounding box center [507, 132] width 57 height 19
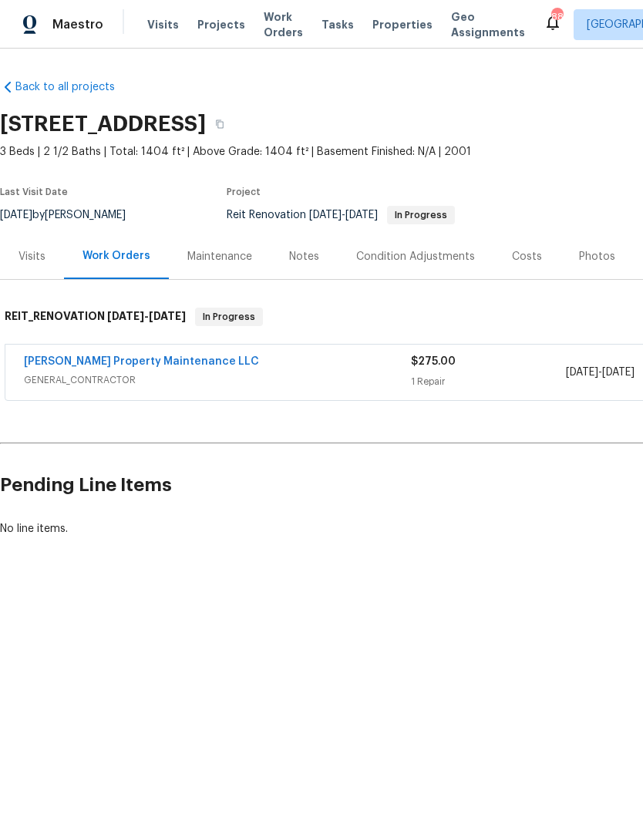
click at [116, 365] on link "[PERSON_NAME] Property Maintenance LLC" at bounding box center [141, 361] width 235 height 11
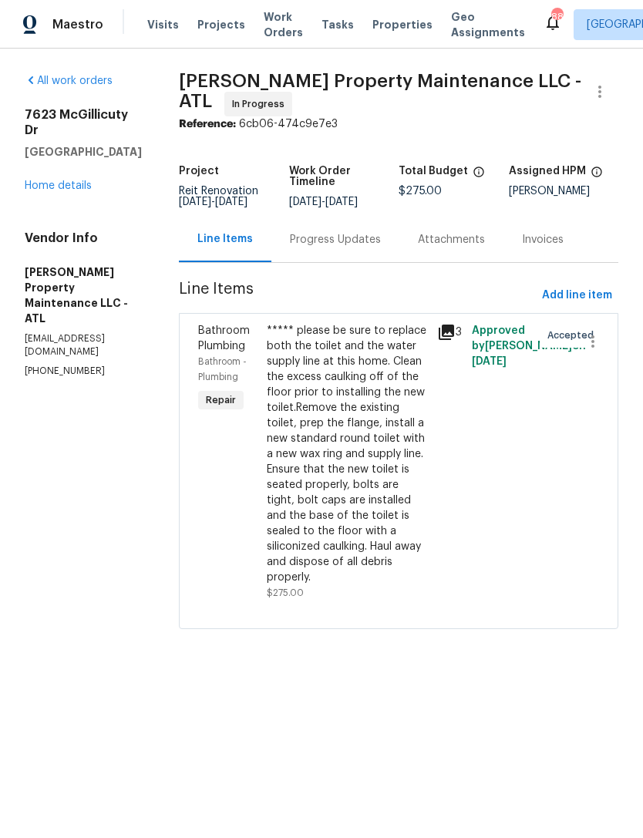
click at [351, 247] on div "Progress Updates" at bounding box center [335, 239] width 91 height 15
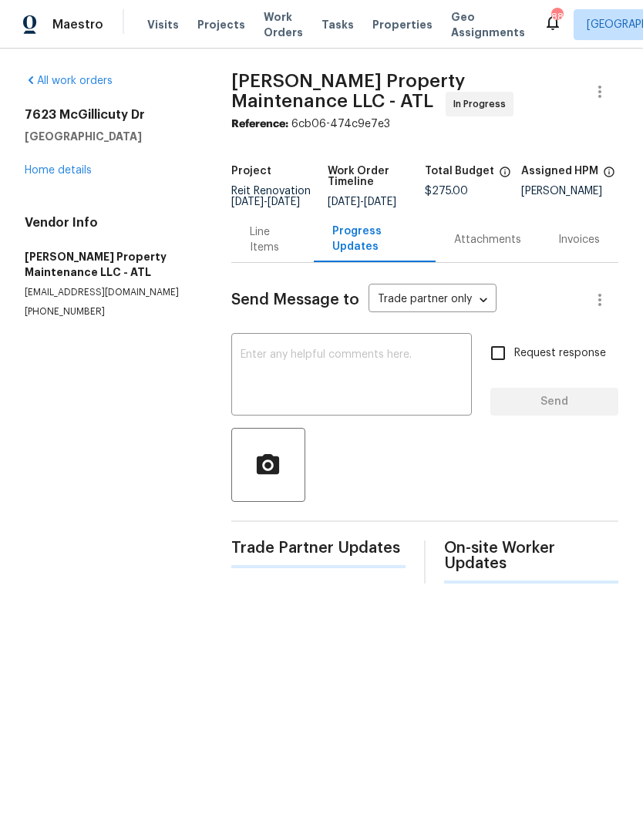
click at [369, 395] on textarea at bounding box center [351, 376] width 222 height 54
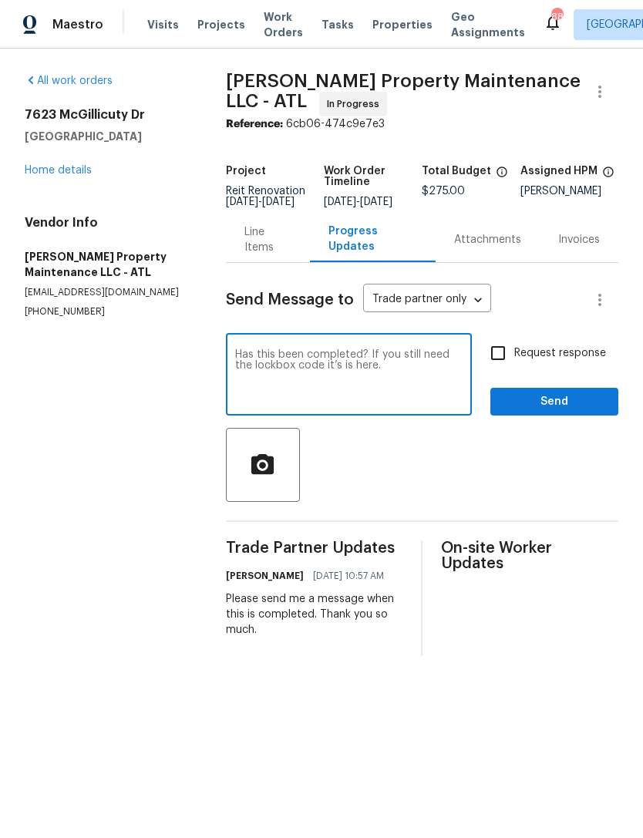
click at [419, 394] on textarea "Has this been completed? If you still need the lockbox code it’s is here." at bounding box center [348, 376] width 227 height 54
paste textarea "19141850 - Igloo"
type textarea "Has this been completed? If you still need the lockbox code it’s is here. 19141…"
click at [498, 361] on input "Request response" at bounding box center [498, 353] width 32 height 32
checkbox input "true"
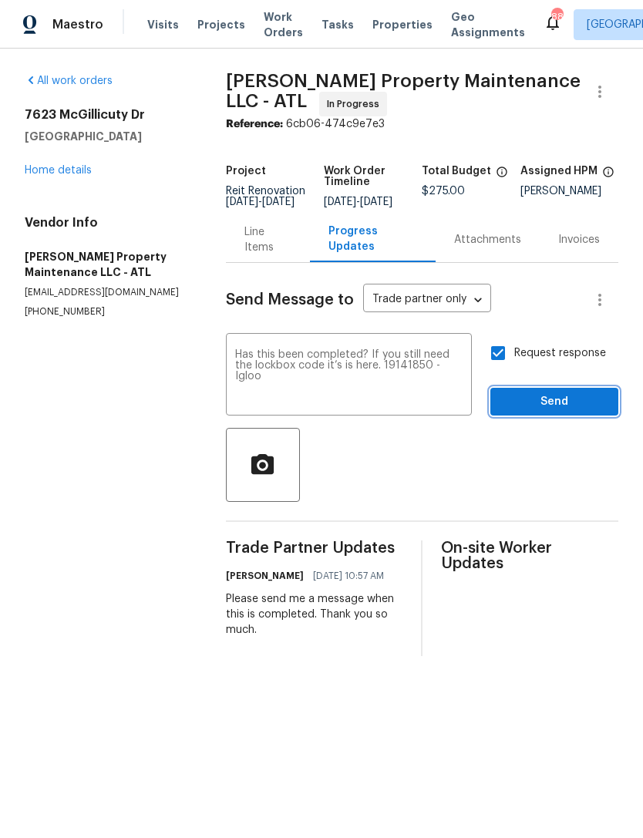
click at [559, 412] on span "Send" at bounding box center [554, 401] width 103 height 19
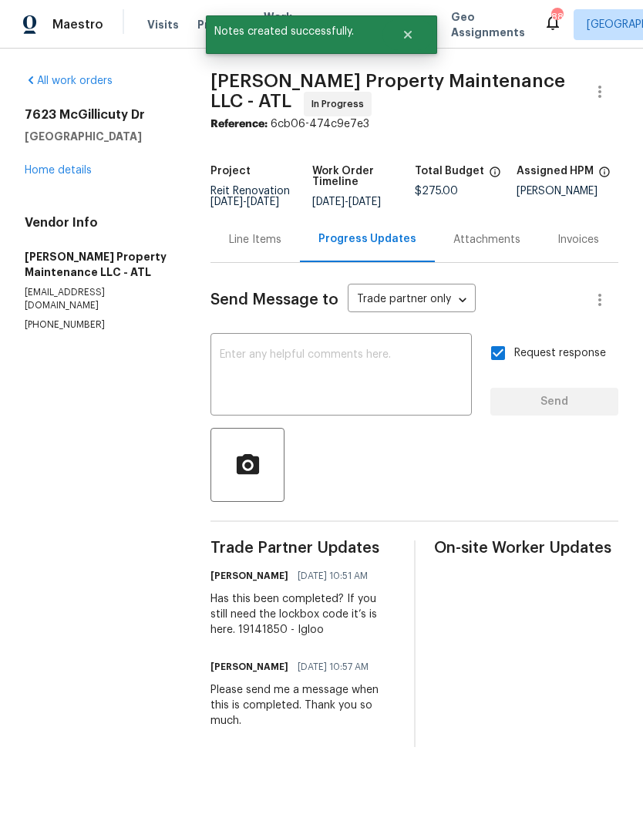
click at [56, 175] on link "Home details" at bounding box center [58, 170] width 67 height 11
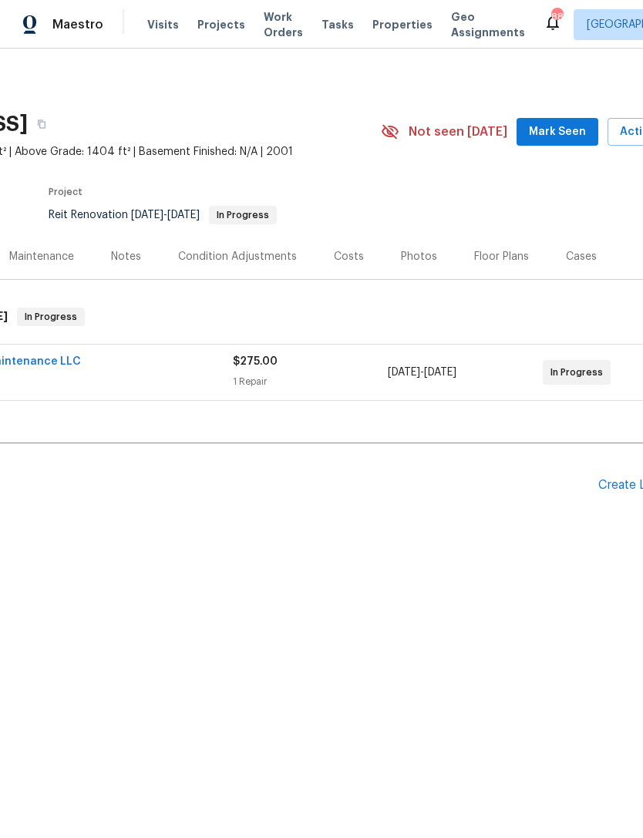
scroll to position [0, 193]
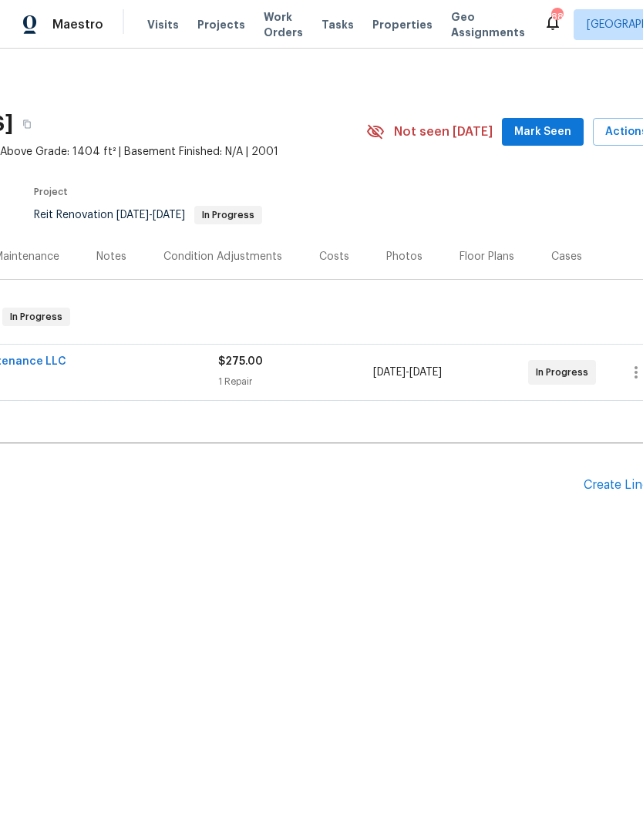
click at [544, 134] on span "Mark Seen" at bounding box center [542, 132] width 57 height 19
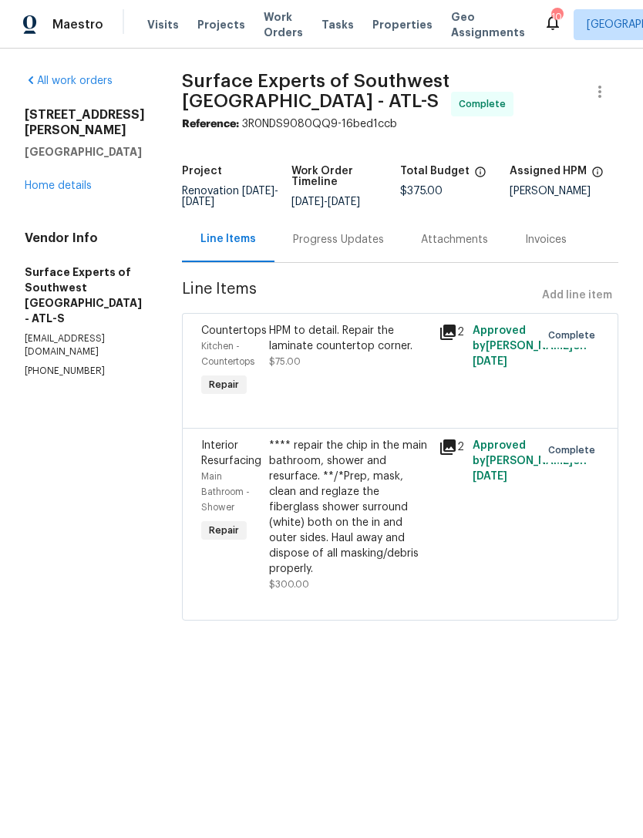
click at [71, 184] on div "All work orders [STREET_ADDRESS][PERSON_NAME] Home details Vendor Info Surface …" at bounding box center [85, 225] width 120 height 304
click at [66, 180] on link "Home details" at bounding box center [58, 185] width 67 height 11
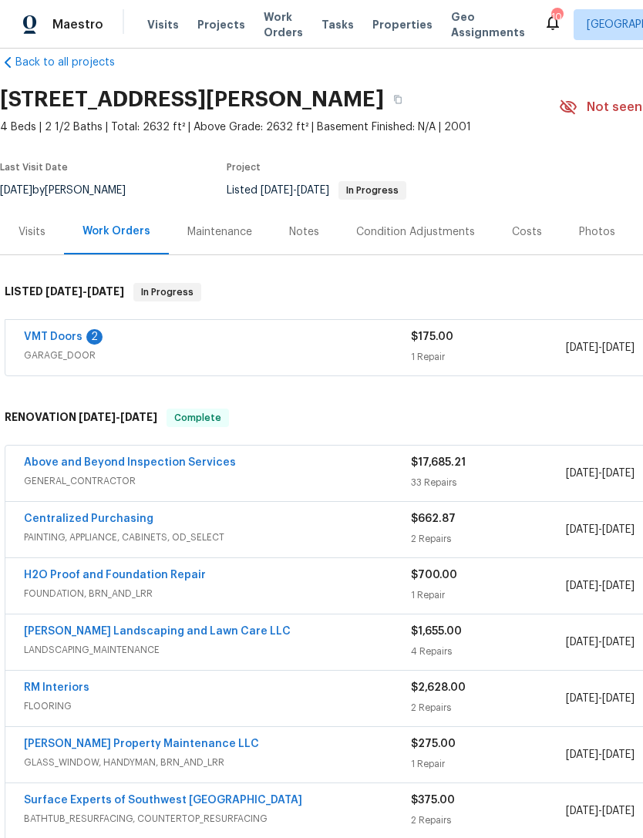
scroll to position [24, 0]
click at [62, 334] on link "VMT Doors" at bounding box center [53, 337] width 59 height 11
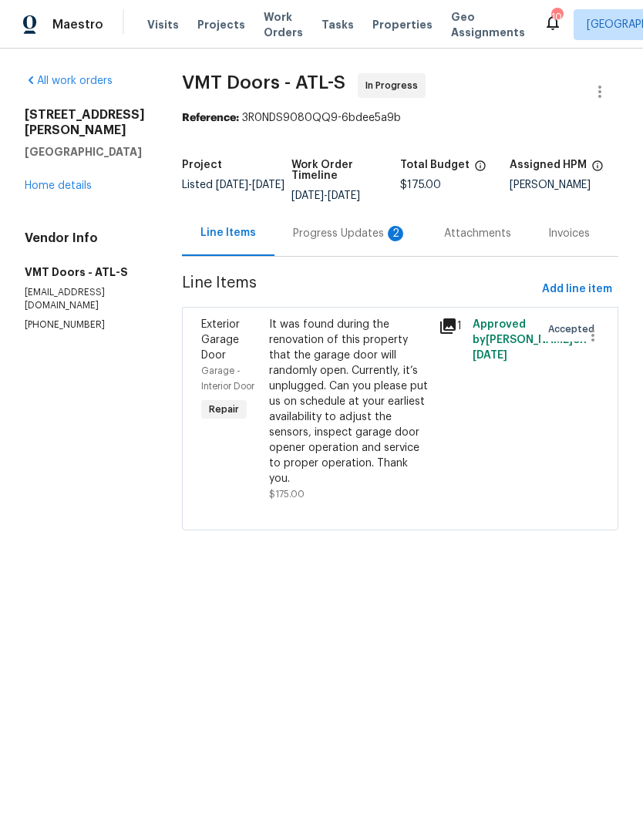
click at [326, 235] on div "Progress Updates 2" at bounding box center [350, 233] width 114 height 15
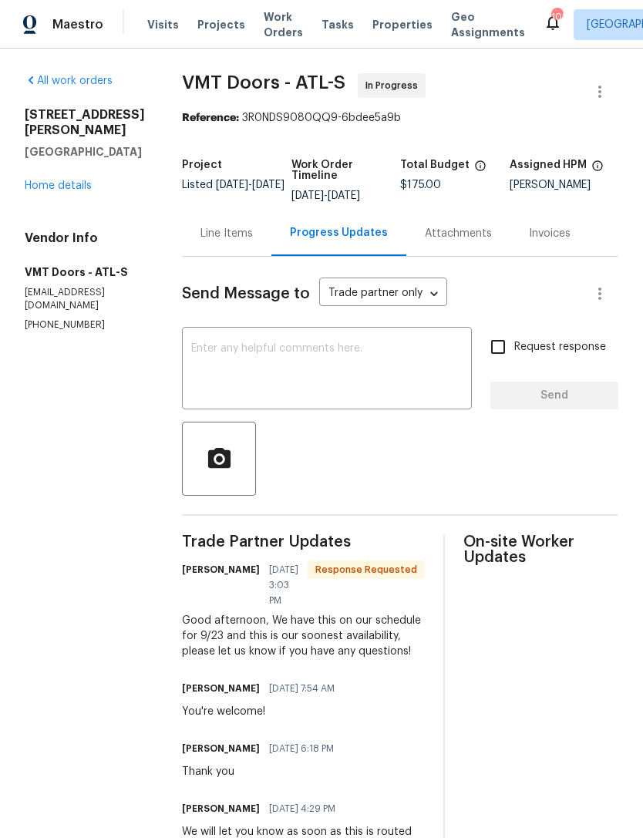
click at [330, 358] on textarea at bounding box center [326, 370] width 271 height 54
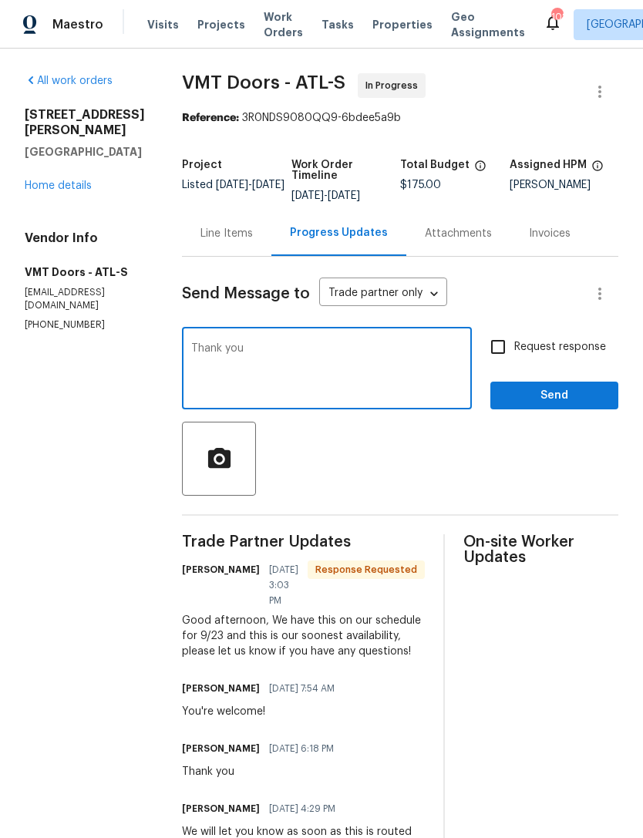
type textarea "Thank you"
click at [559, 401] on span "Send" at bounding box center [554, 395] width 103 height 19
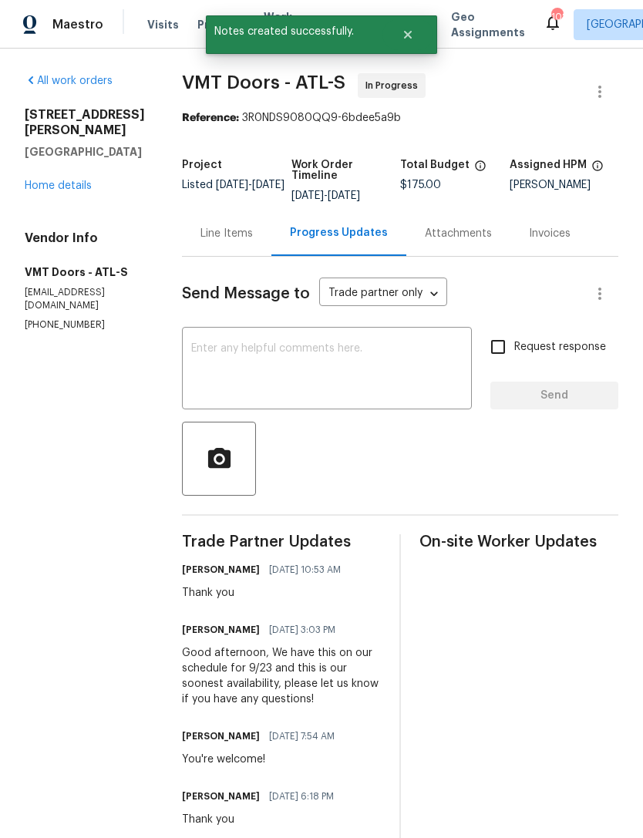
click at [79, 190] on link "Home details" at bounding box center [58, 185] width 67 height 11
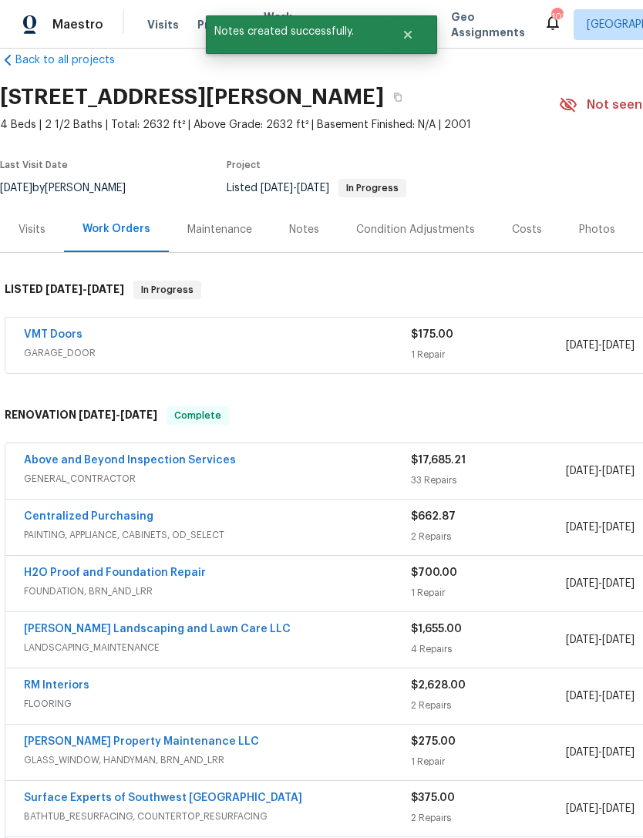
scroll to position [30, 0]
